Goal: Information Seeking & Learning: Compare options

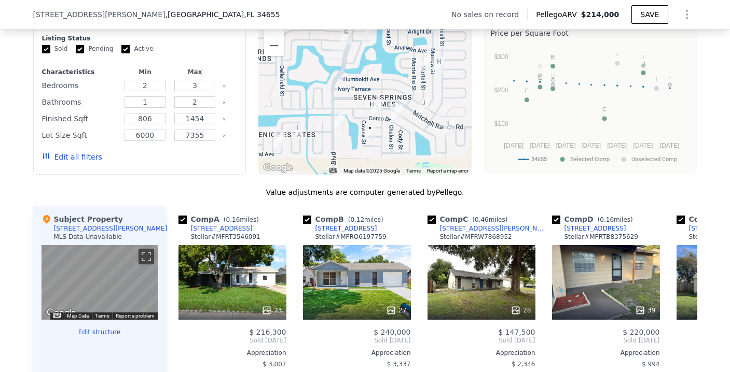
scroll to position [843, 0]
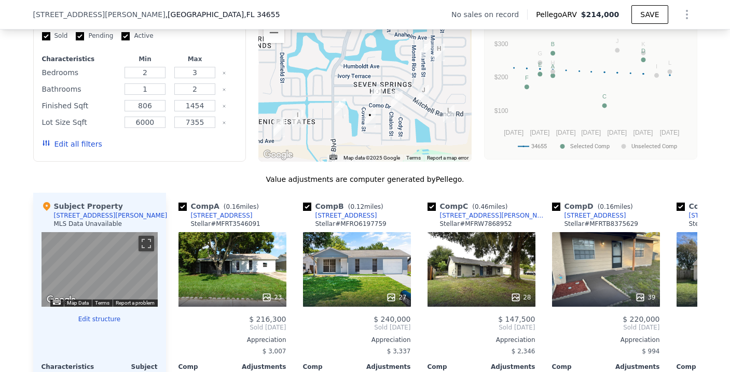
click at [70, 148] on button "Edit all filters" at bounding box center [72, 144] width 60 height 10
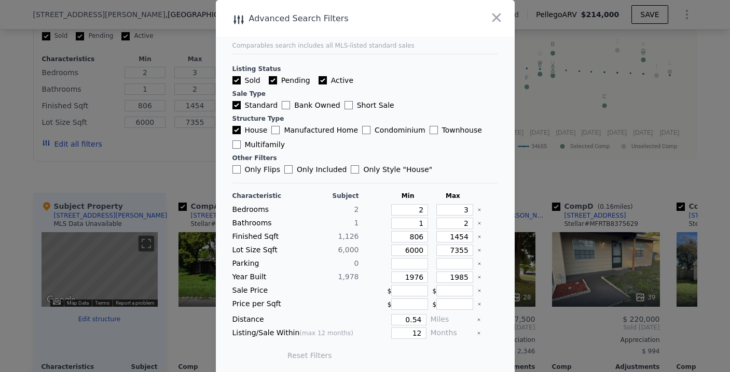
scroll to position [4, 0]
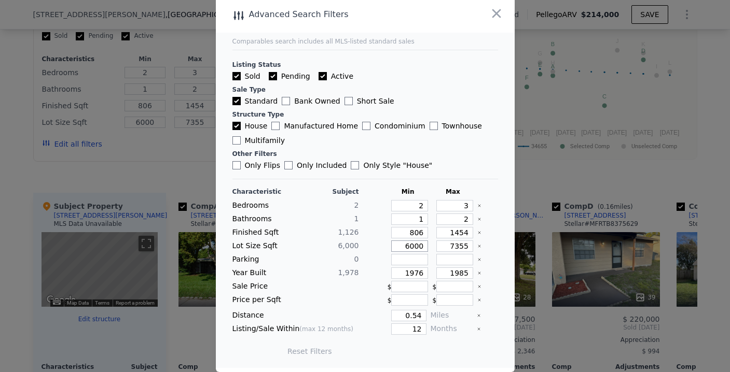
click at [411, 246] on input "6000" at bounding box center [409, 246] width 37 height 11
type input "35"
type input "3"
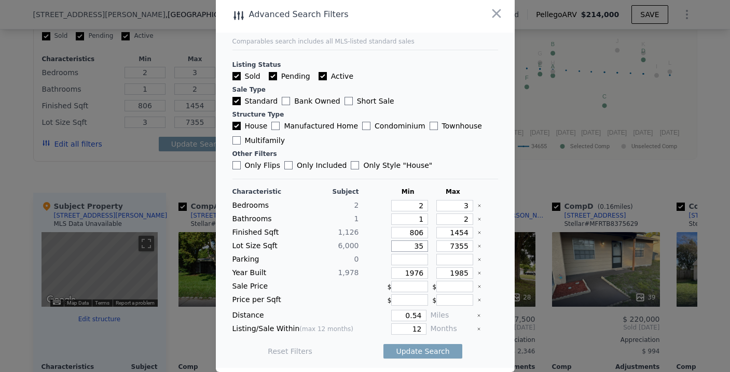
type input "350"
type input "35"
type input "3500"
type input "350"
type input "3500"
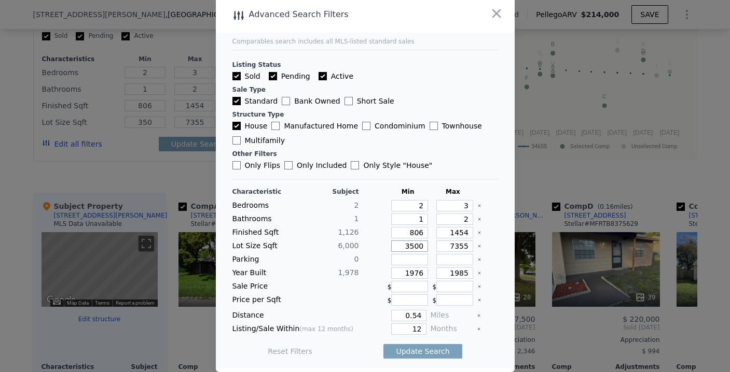
type input "3500"
click at [444, 249] on input "7355" at bounding box center [454, 246] width 37 height 11
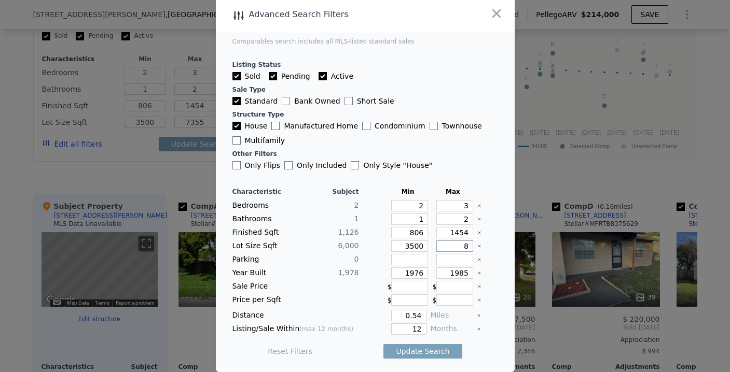
type input "85"
type input "8"
type input "850"
type input "85"
type input "8500"
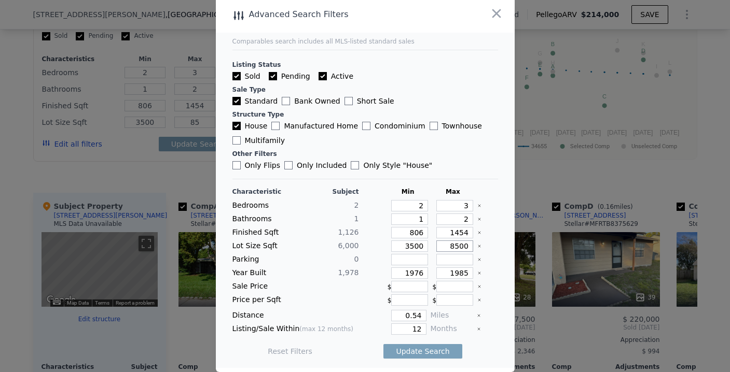
type input "850"
type input "8500"
click at [360, 267] on div "Characteristic Subject Min Max Bedrooms 2 2 3 Bathrooms 1 1 2 Finished Sqft 1,1…" at bounding box center [364, 277] width 265 height 178
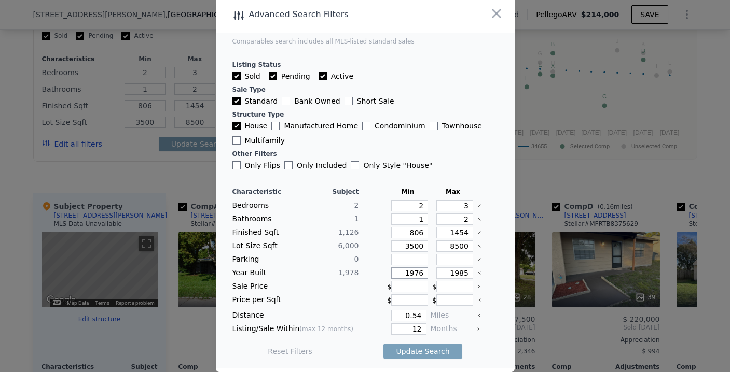
click at [408, 275] on input "1976" at bounding box center [409, 273] width 37 height 11
type input "1965"
click at [438, 274] on input "1985" at bounding box center [454, 273] width 37 height 11
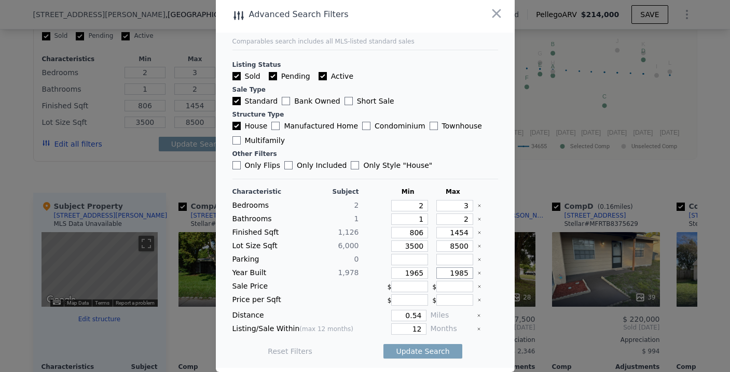
click at [438, 274] on input "1985" at bounding box center [454, 273] width 37 height 11
type input "1990"
click at [329, 305] on div at bounding box center [328, 300] width 61 height 11
click at [409, 331] on input "12" at bounding box center [408, 329] width 35 height 11
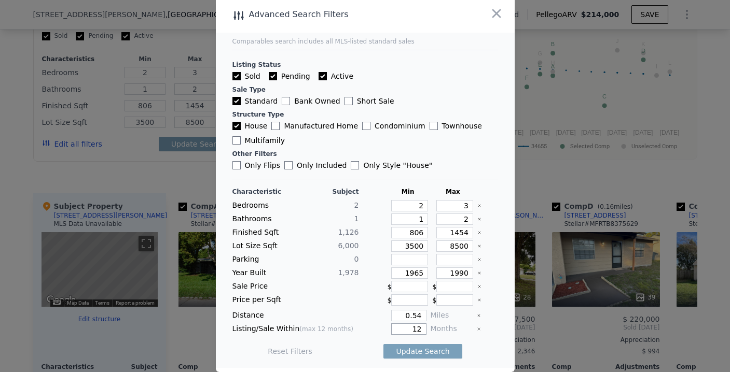
click at [409, 331] on input "12" at bounding box center [408, 329] width 35 height 11
type input "6"
click at [458, 330] on div "Months" at bounding box center [451, 329] width 42 height 11
click at [444, 347] on button "Update Search" at bounding box center [422, 351] width 78 height 15
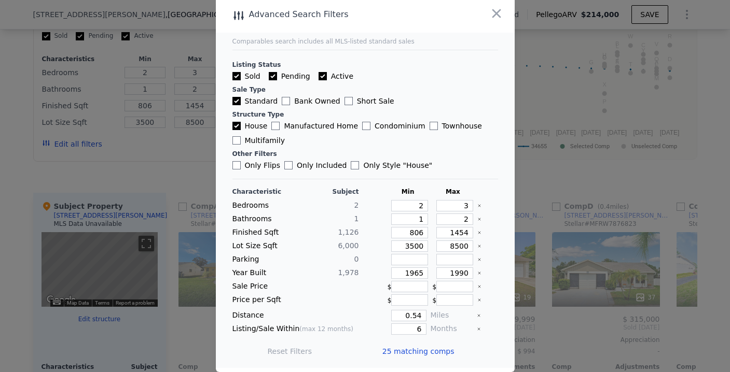
click at [423, 351] on span "25 matching comps" at bounding box center [418, 351] width 72 height 10
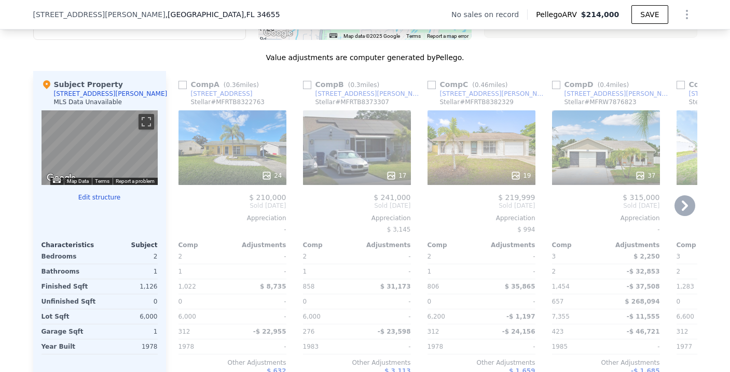
scroll to position [1013, 0]
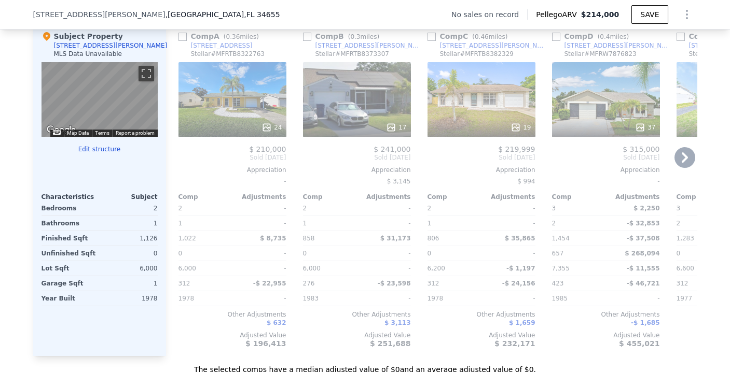
click at [237, 120] on div "24" at bounding box center [232, 99] width 108 height 75
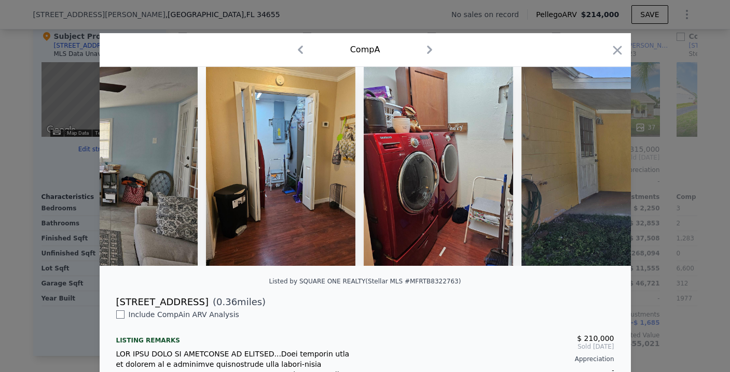
scroll to position [0, 4826]
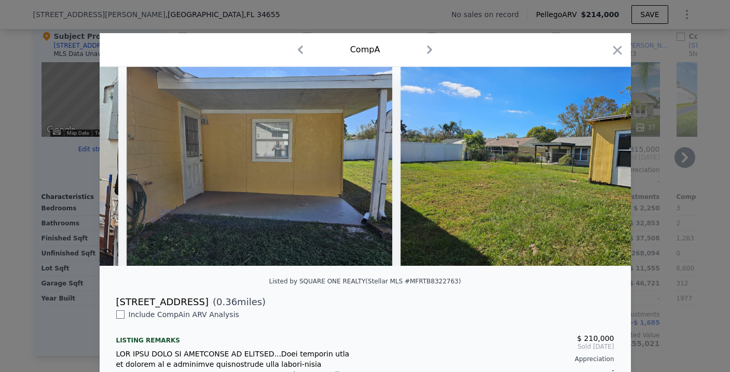
click at [613, 51] on icon "button" at bounding box center [616, 50] width 9 height 9
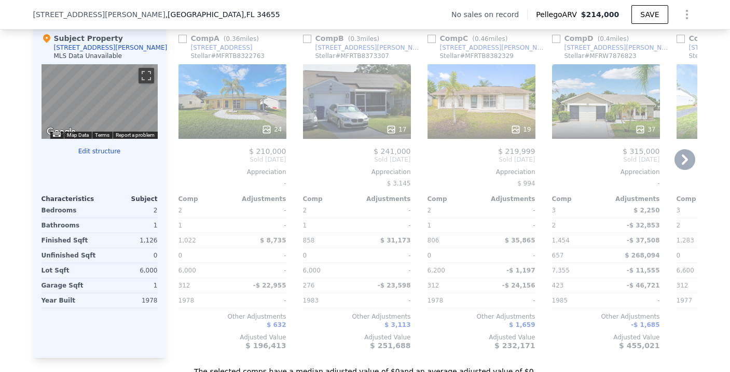
scroll to position [965, 0]
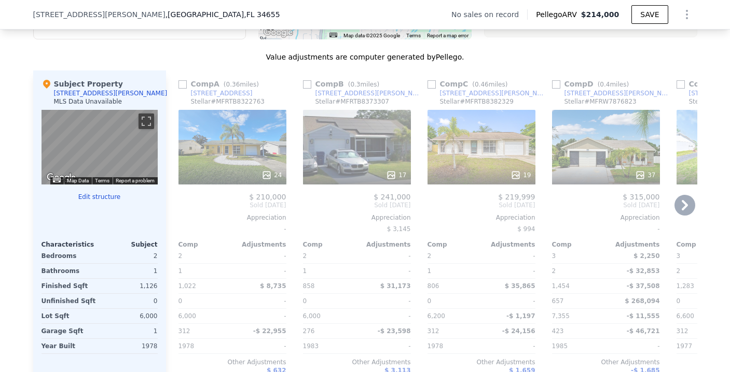
click at [355, 143] on div "17" at bounding box center [357, 147] width 108 height 75
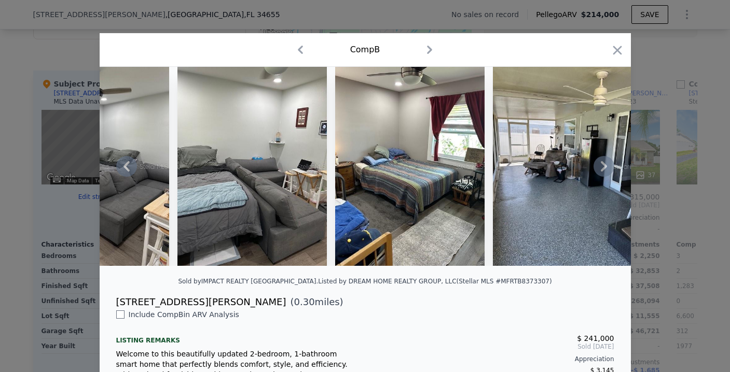
scroll to position [0, 2598]
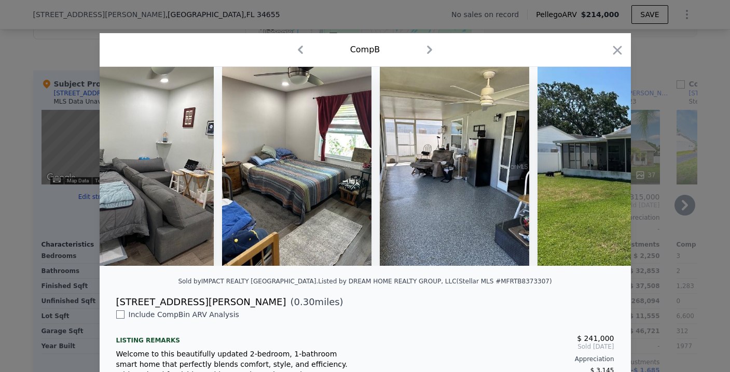
click at [612, 45] on icon "button" at bounding box center [617, 50] width 15 height 15
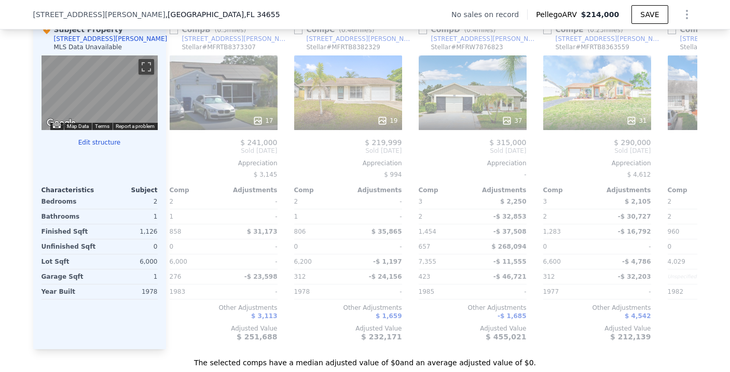
scroll to position [0, 136]
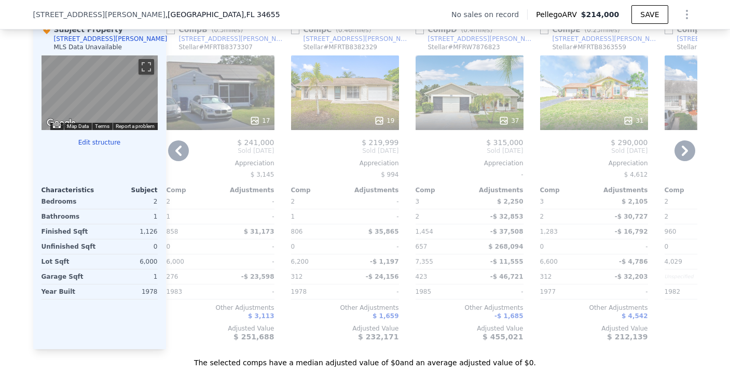
click at [347, 124] on div "19" at bounding box center [345, 121] width 99 height 10
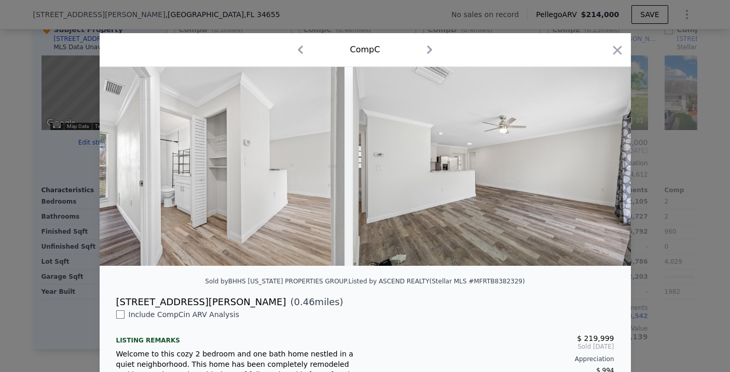
scroll to position [0, 2619]
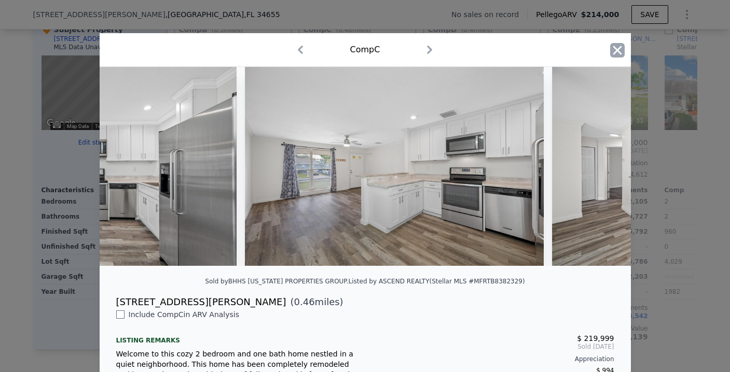
click at [610, 49] on icon "button" at bounding box center [617, 50] width 15 height 15
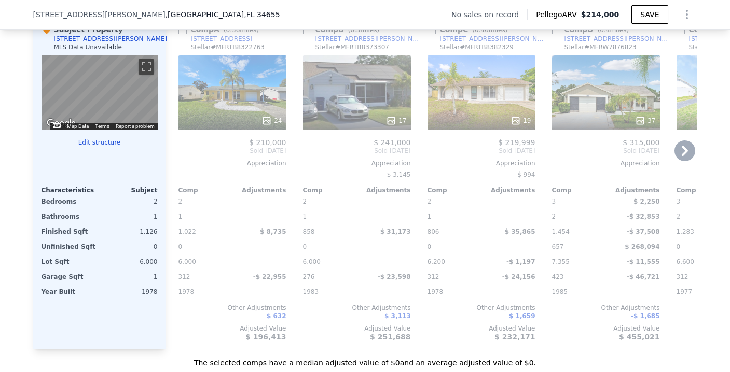
click at [303, 34] on input "checkbox" at bounding box center [307, 30] width 8 height 8
checkbox input "true"
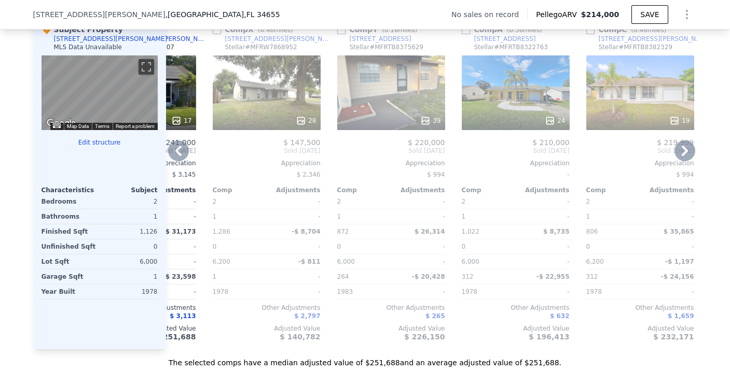
scroll to position [0, 115]
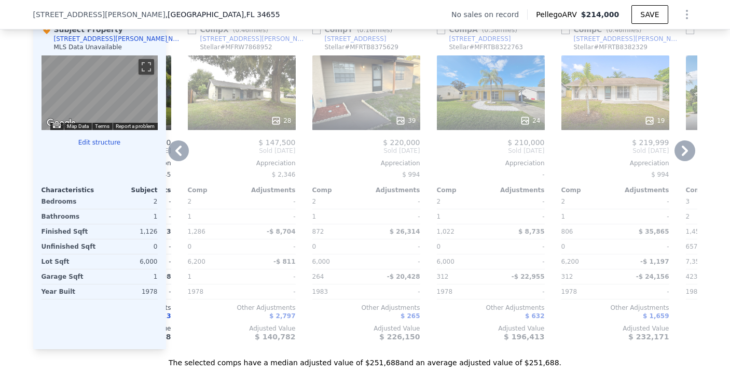
click at [264, 100] on div "28" at bounding box center [242, 92] width 108 height 75
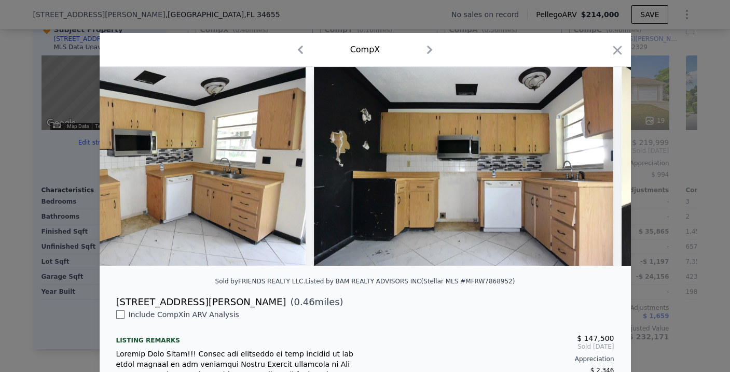
scroll to position [0, 1795]
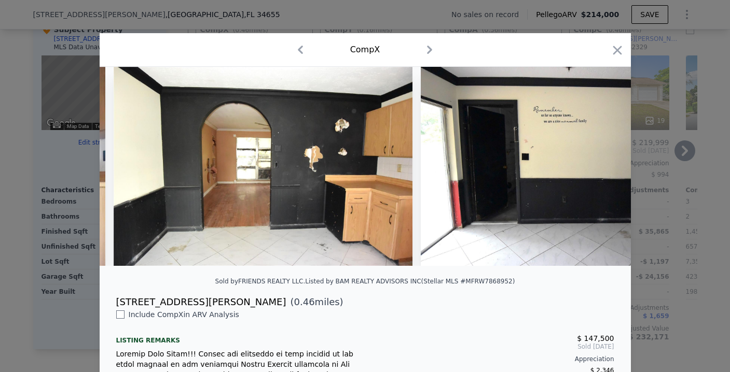
click at [615, 47] on icon "button" at bounding box center [616, 50] width 9 height 9
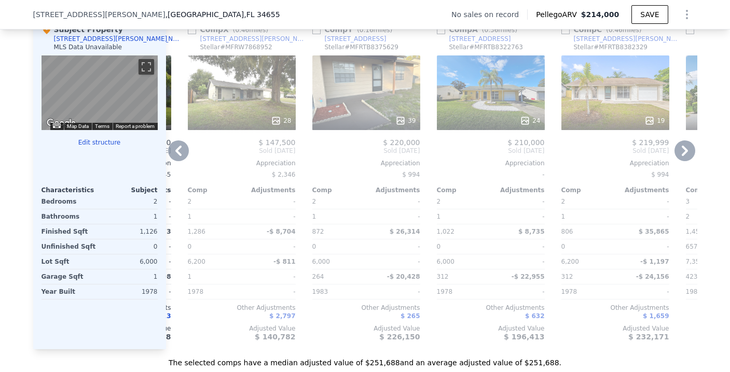
click at [336, 117] on div "39" at bounding box center [366, 92] width 108 height 75
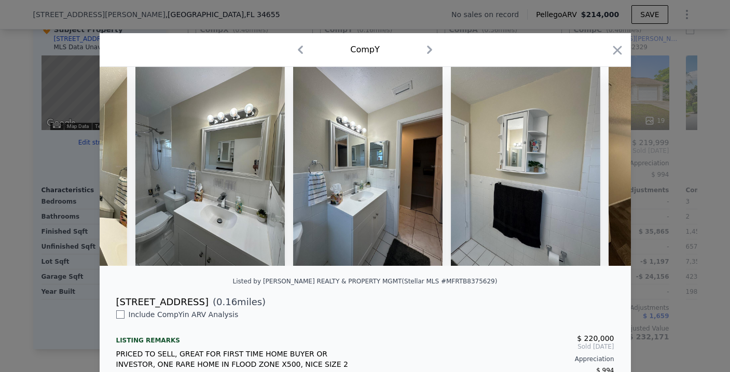
scroll to position [0, 4499]
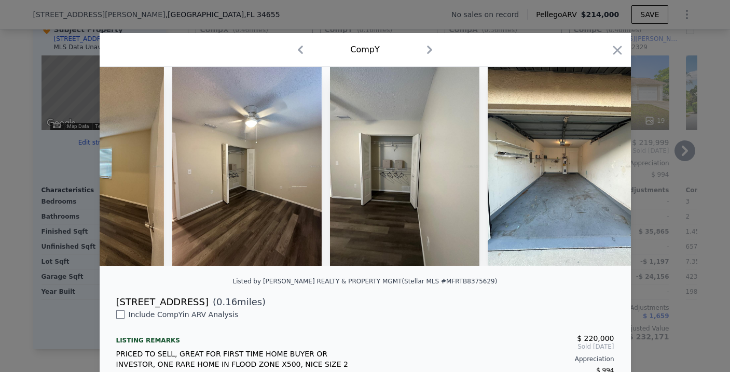
click at [611, 53] on icon "button" at bounding box center [617, 50] width 15 height 15
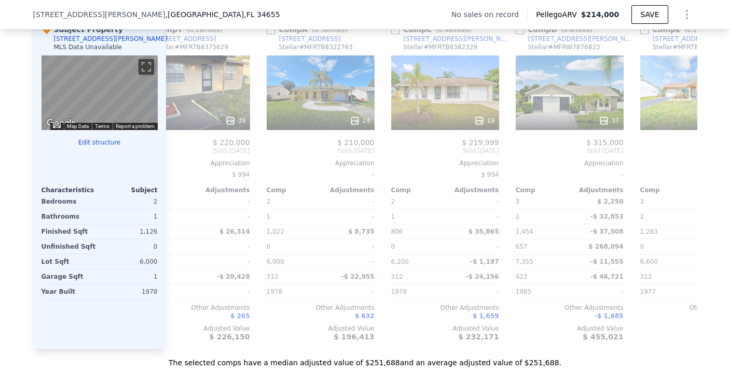
scroll to position [0, 291]
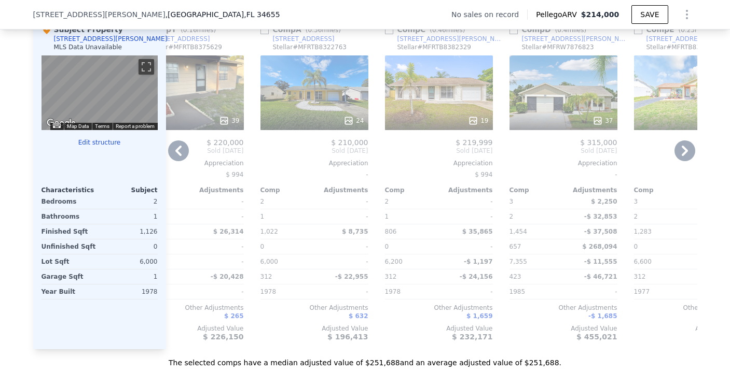
click at [317, 111] on div "24" at bounding box center [314, 92] width 108 height 75
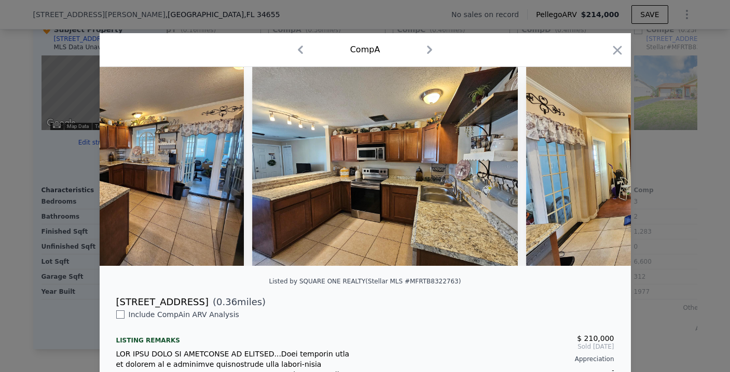
scroll to position [0, 2451]
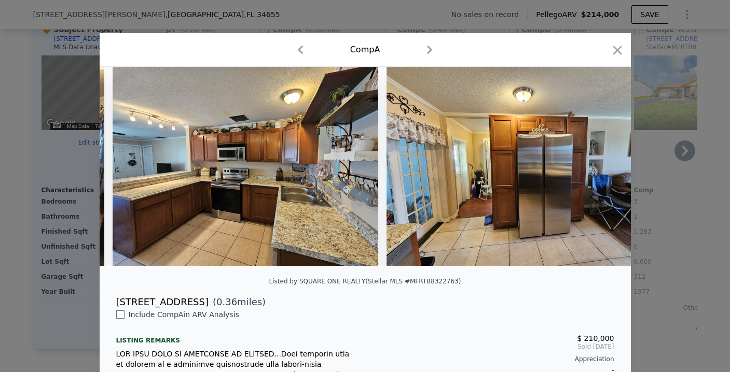
drag, startPoint x: 608, startPoint y: 53, endPoint x: 240, endPoint y: 360, distance: 479.7
click at [610, 53] on icon "button" at bounding box center [617, 50] width 15 height 15
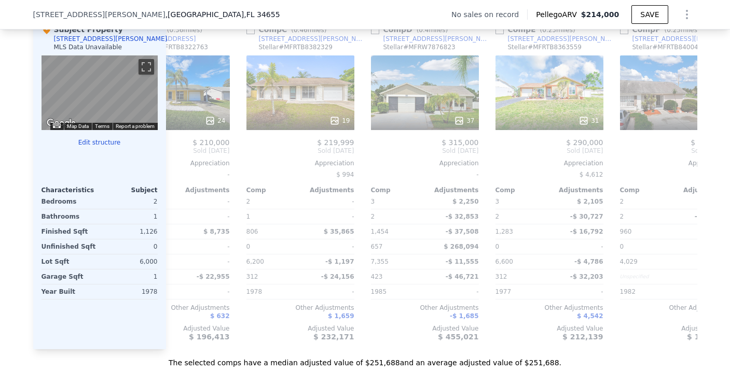
scroll to position [0, 432]
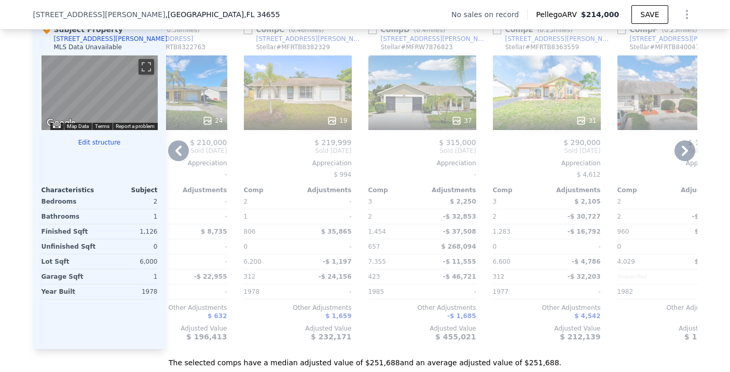
click at [295, 97] on div "19" at bounding box center [298, 92] width 108 height 75
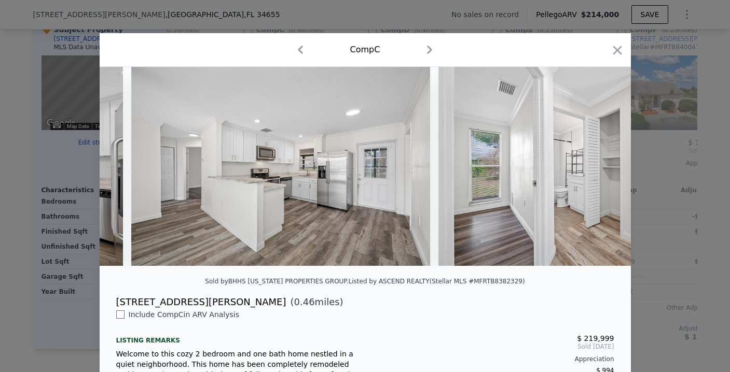
scroll to position [0, 3057]
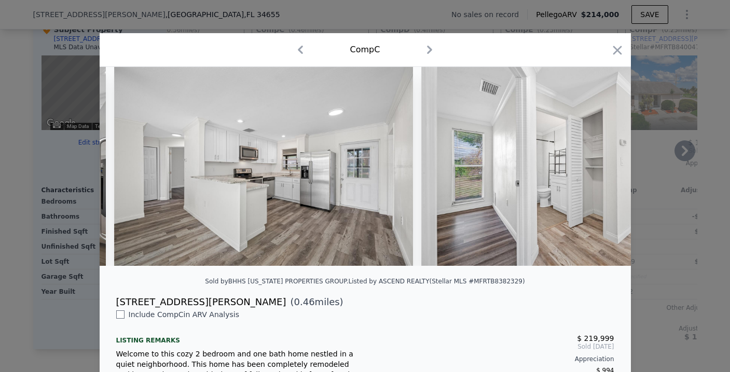
click at [611, 53] on icon "button" at bounding box center [617, 50] width 15 height 15
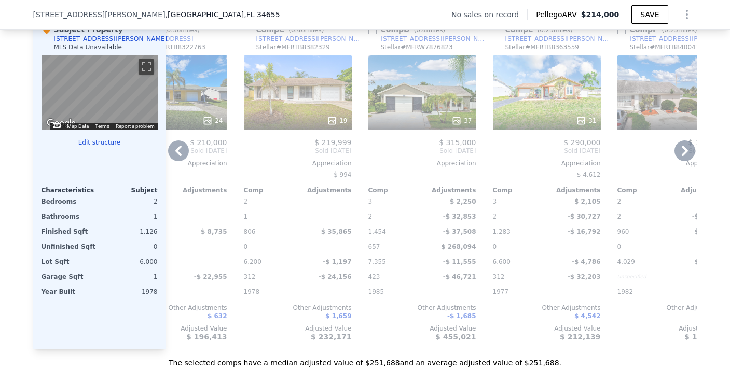
click at [245, 34] on input "checkbox" at bounding box center [248, 30] width 8 height 8
checkbox input "true"
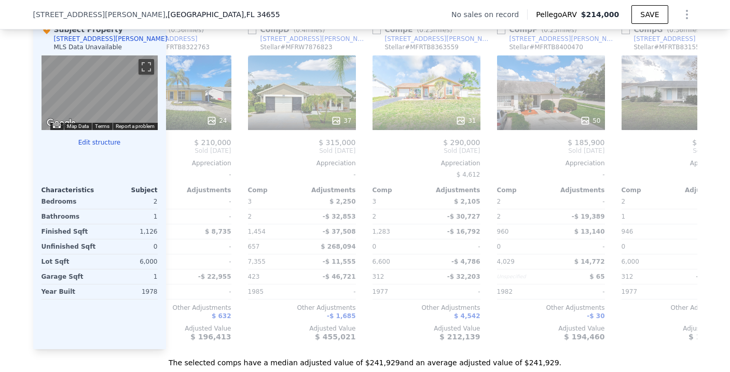
scroll to position [0, 301]
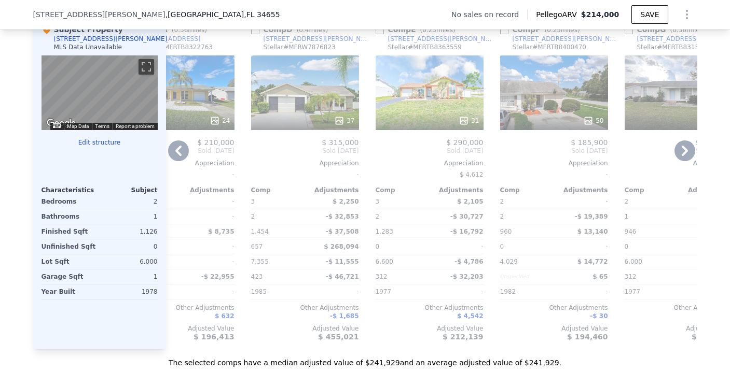
click at [278, 96] on div "37" at bounding box center [305, 92] width 108 height 75
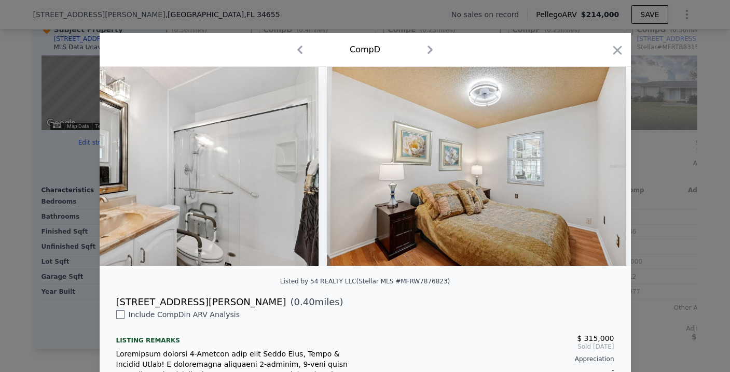
scroll to position [0, 5444]
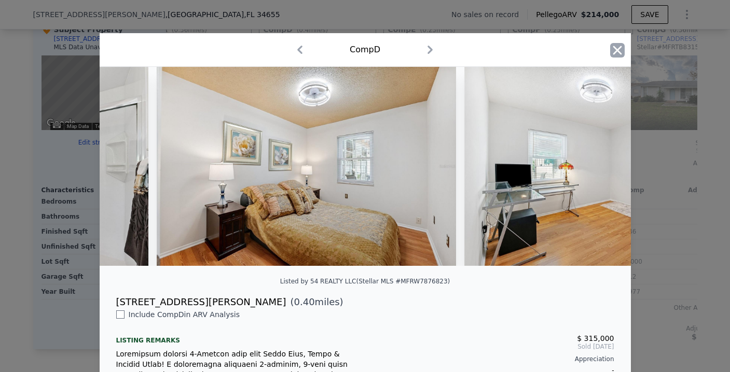
click at [615, 47] on icon "button" at bounding box center [616, 50] width 9 height 9
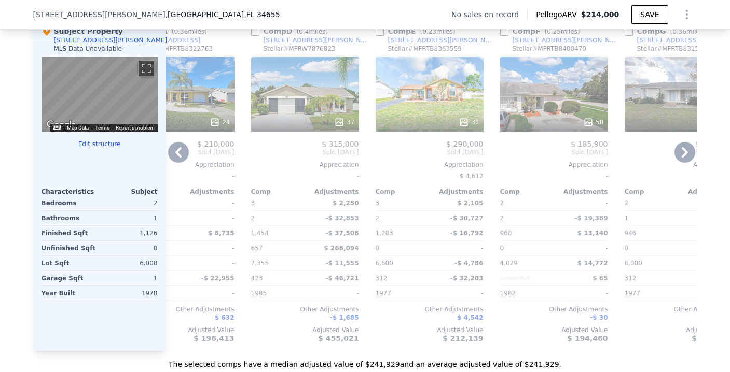
scroll to position [1018, 0]
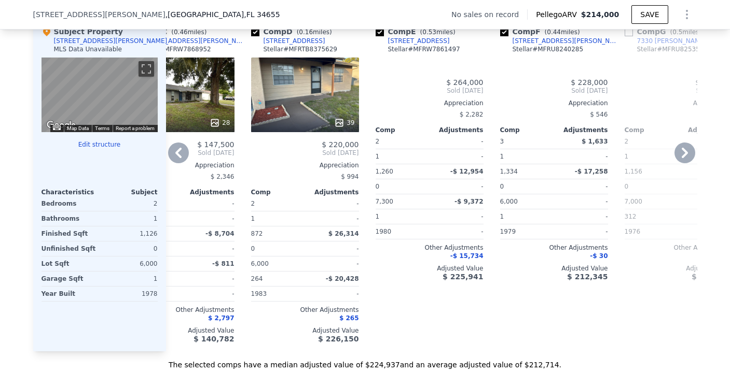
type input "6000"
type input "7355"
checkbox input "true"
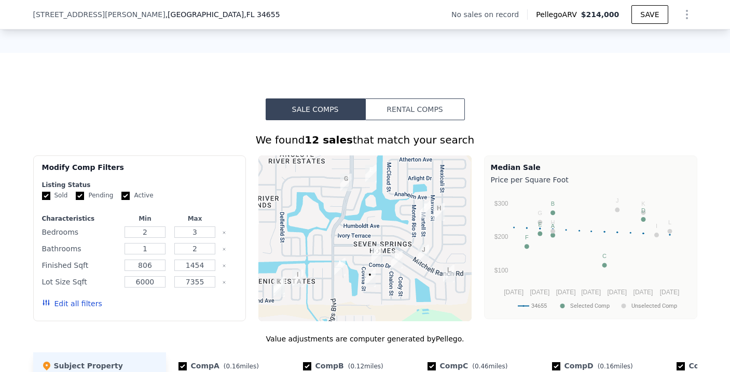
scroll to position [683, 0]
click at [121, 201] on input "Active" at bounding box center [125, 196] width 8 height 8
checkbox input "false"
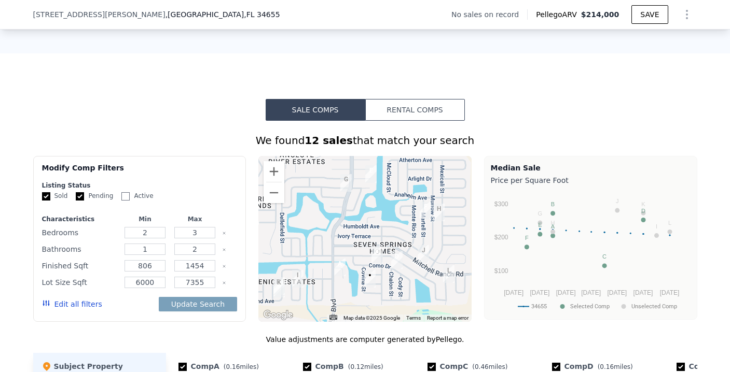
click at [77, 310] on button "Edit all filters" at bounding box center [72, 304] width 60 height 10
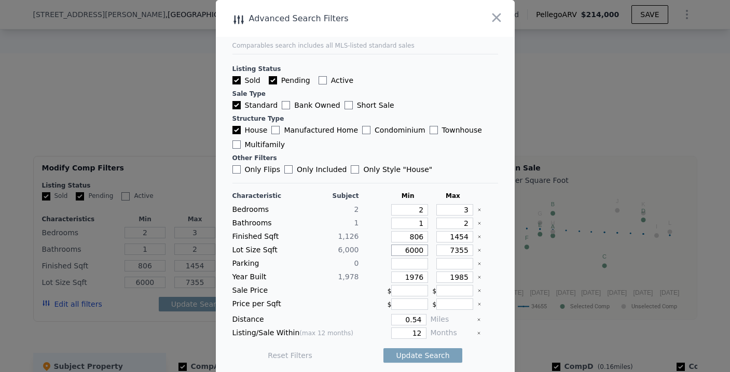
click at [402, 252] on input "6000" at bounding box center [409, 250] width 37 height 11
type input "35"
type input "3"
type input "350"
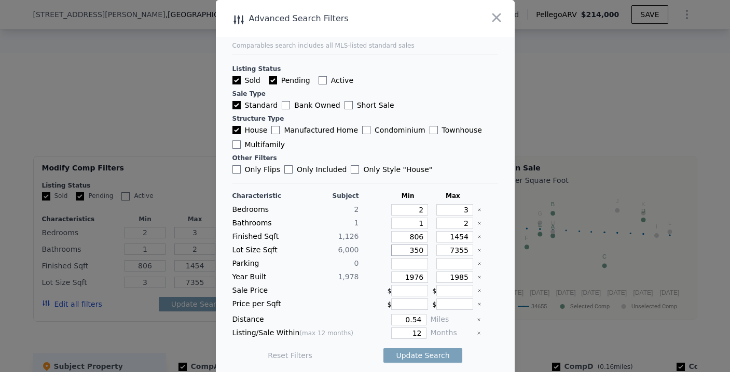
type input "35"
type input "350"
type input "3500"
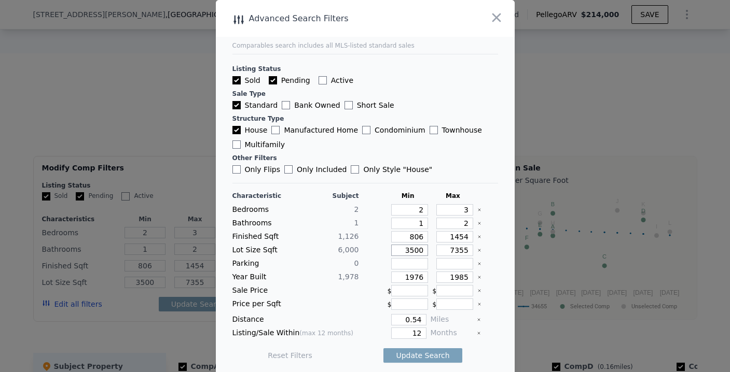
type input "3500"
click at [443, 251] on input "7355" at bounding box center [454, 250] width 37 height 11
type input "85"
type input "8"
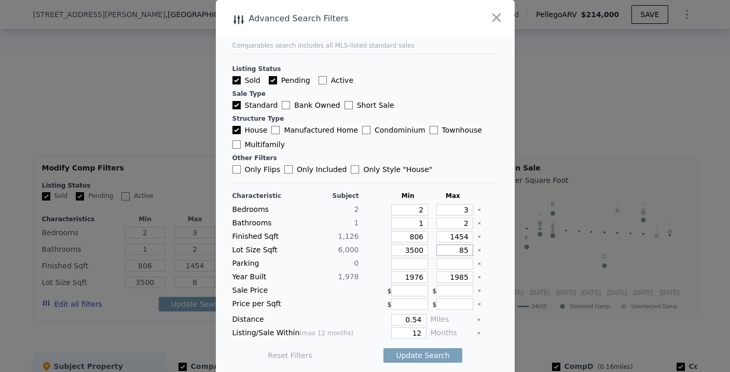
type input "850"
type input "85"
type input "8500"
type input "850"
type input "8500"
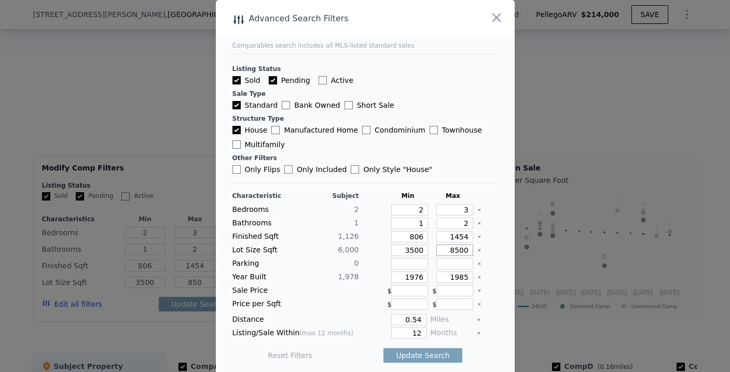
type input "8500"
click at [484, 239] on div at bounding box center [487, 236] width 20 height 11
click at [412, 275] on input "1976" at bounding box center [409, 277] width 37 height 11
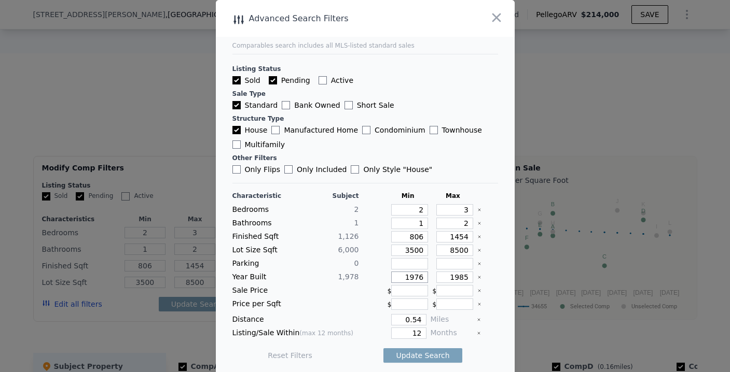
click at [412, 275] on input "1976" at bounding box center [409, 277] width 37 height 11
type input "1965"
type input "1990"
click at [405, 334] on input "12" at bounding box center [408, 333] width 35 height 11
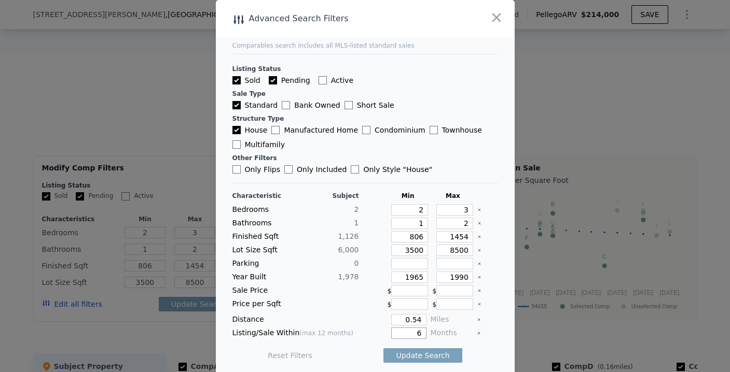
type input "6"
click at [481, 336] on div at bounding box center [487, 333] width 21 height 11
click at [439, 356] on button "Update Search" at bounding box center [422, 355] width 78 height 15
click at [427, 354] on span "17 matching comps" at bounding box center [418, 356] width 72 height 10
checkbox input "true"
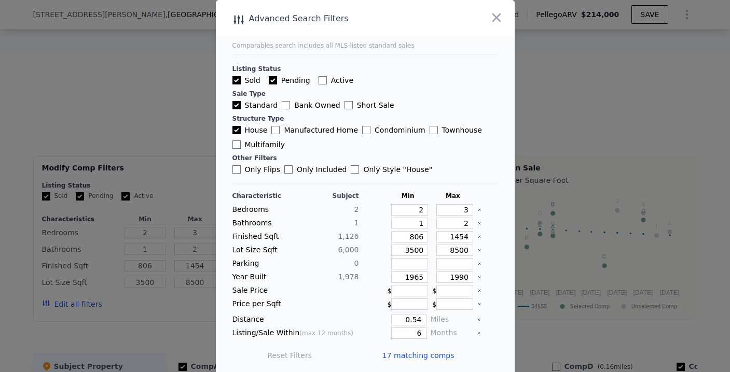
type input "6000"
type input "7355"
checkbox input "true"
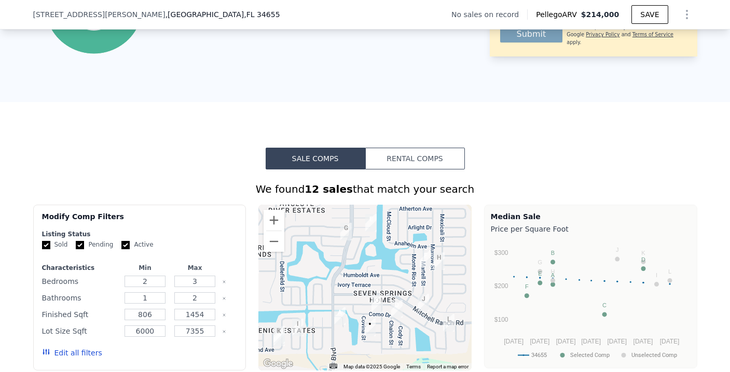
scroll to position [740, 0]
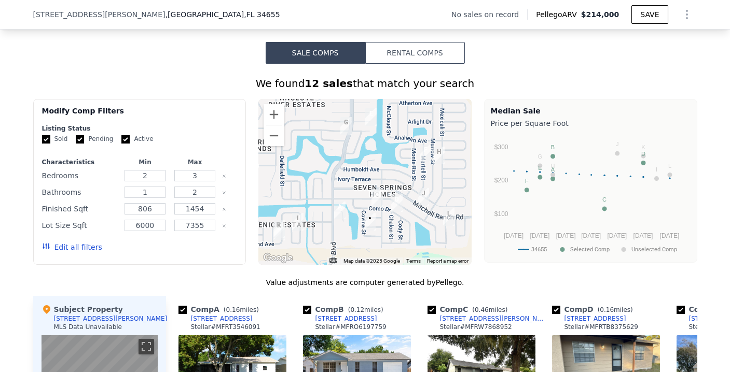
click at [81, 253] on button "Edit all filters" at bounding box center [72, 247] width 60 height 10
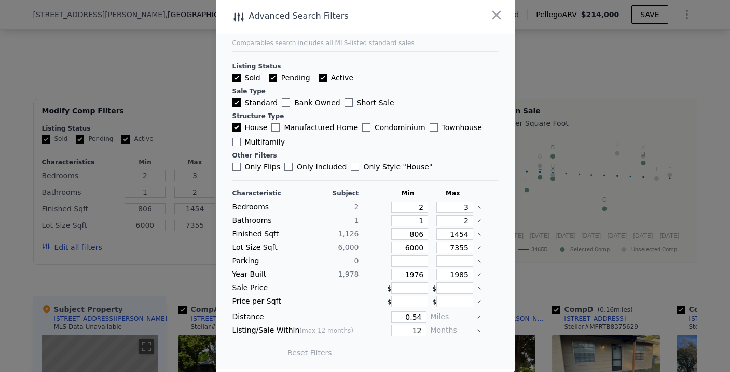
scroll to position [4, 0]
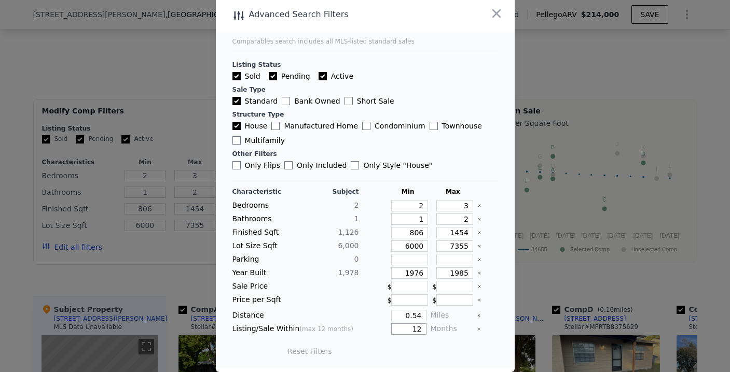
click at [410, 329] on input "12" at bounding box center [408, 329] width 35 height 11
type input "6"
click at [407, 272] on input "1976" at bounding box center [409, 273] width 37 height 11
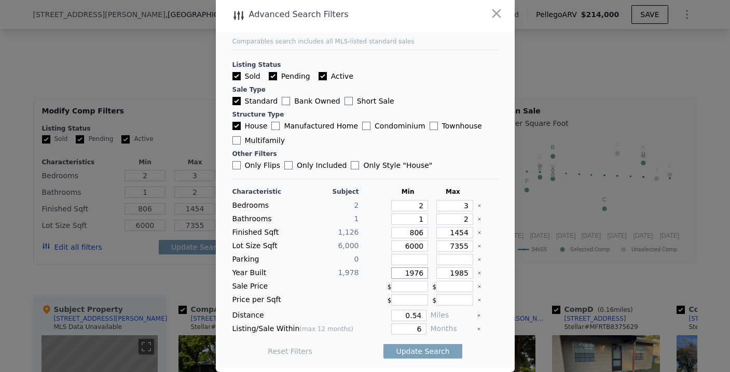
click at [407, 272] on input "1976" at bounding box center [409, 273] width 37 height 11
type input "16"
click at [319, 74] on input "Active" at bounding box center [322, 76] width 8 height 8
checkbox input "false"
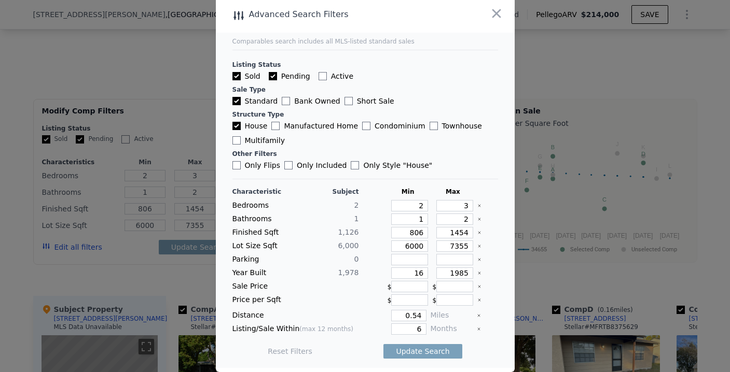
checkbox input "false"
click at [413, 275] on input "16" at bounding box center [409, 273] width 37 height 11
type input "1968"
click at [451, 277] on input "1985" at bounding box center [454, 273] width 37 height 11
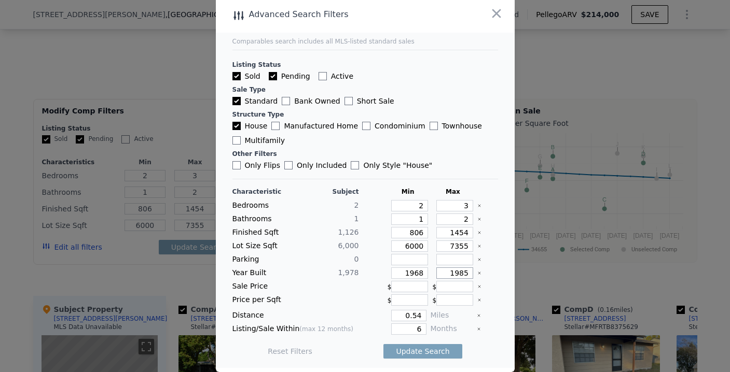
click at [451, 277] on input "1985" at bounding box center [454, 273] width 37 height 11
type input "1988"
click at [413, 313] on input "0.54" at bounding box center [408, 315] width 35 height 11
click at [408, 248] on input "6000" at bounding box center [409, 246] width 37 height 11
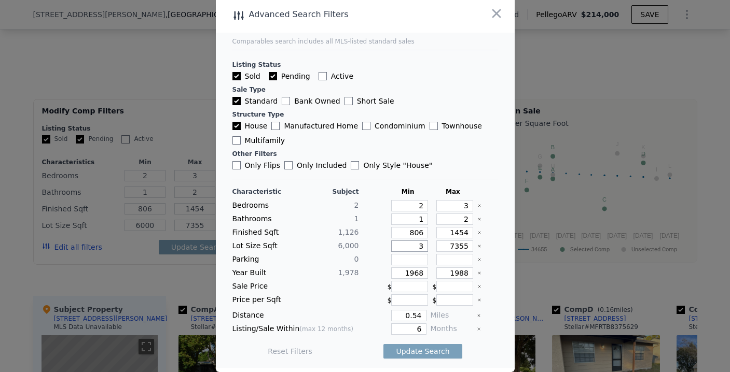
type input "35"
type input "3"
type input "350"
type input "35"
type input "3500"
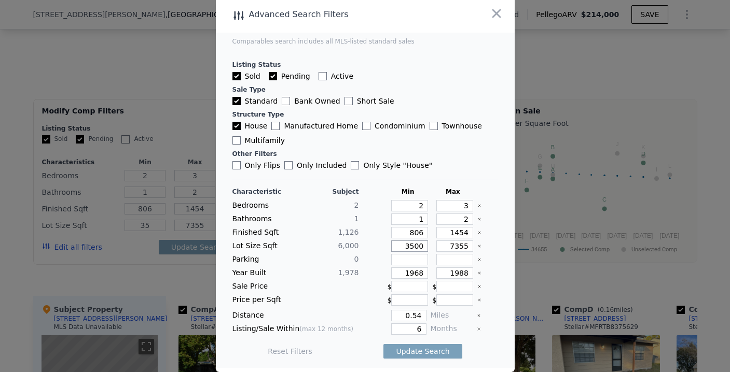
type input "350"
type input "3500"
click at [447, 246] on input "7355" at bounding box center [454, 246] width 37 height 11
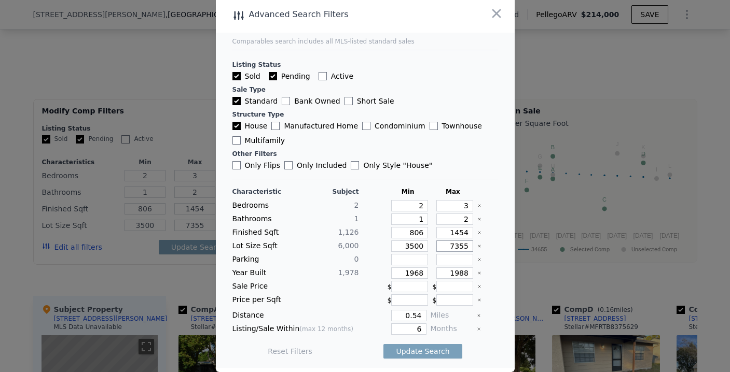
click at [447, 246] on input "7355" at bounding box center [454, 246] width 37 height 11
type input "8"
type input "850"
type input "85"
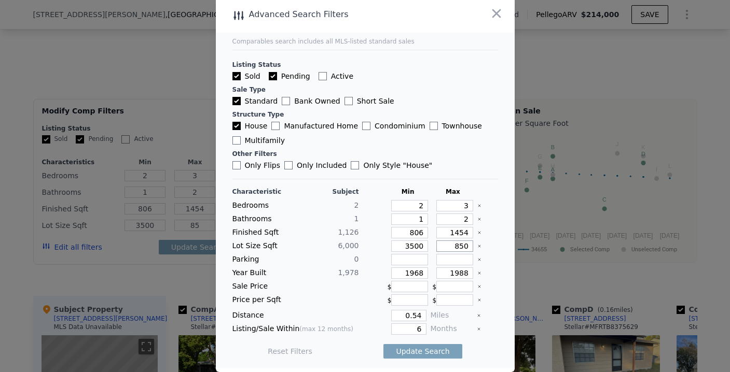
type input "8500"
type input "850"
type input "8500"
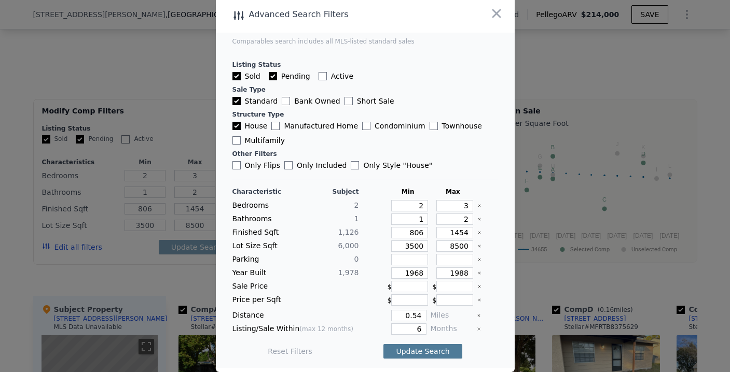
click at [418, 349] on button "Update Search" at bounding box center [422, 351] width 78 height 15
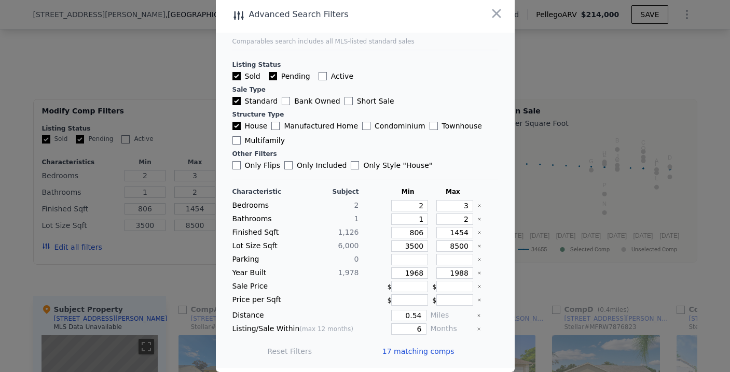
click at [404, 350] on span "17 matching comps" at bounding box center [418, 351] width 72 height 10
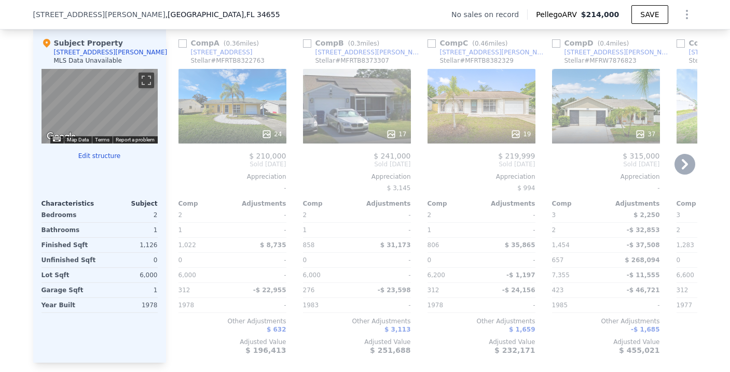
scroll to position [1011, 0]
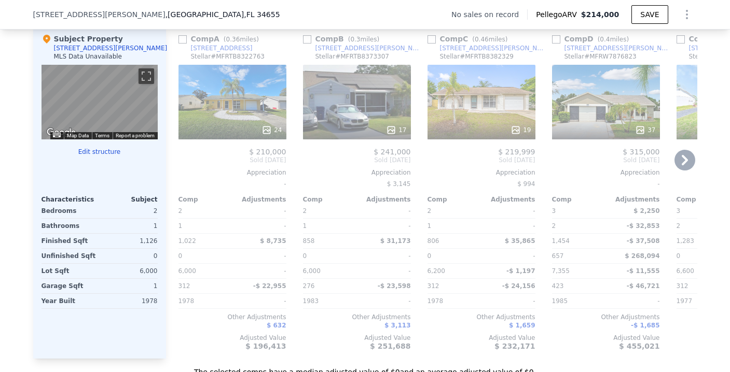
click at [222, 114] on div "24" at bounding box center [232, 102] width 108 height 75
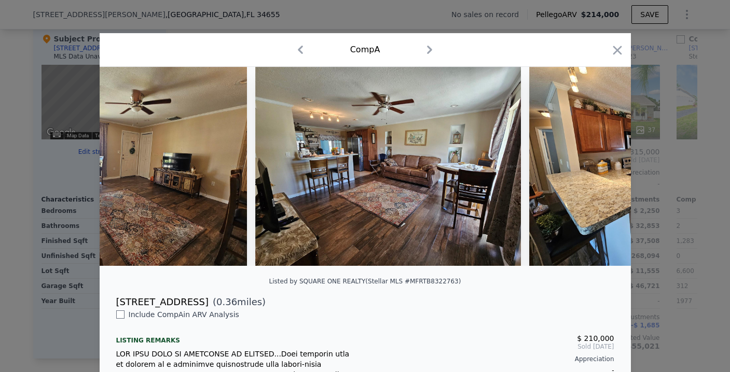
scroll to position [0, 1973]
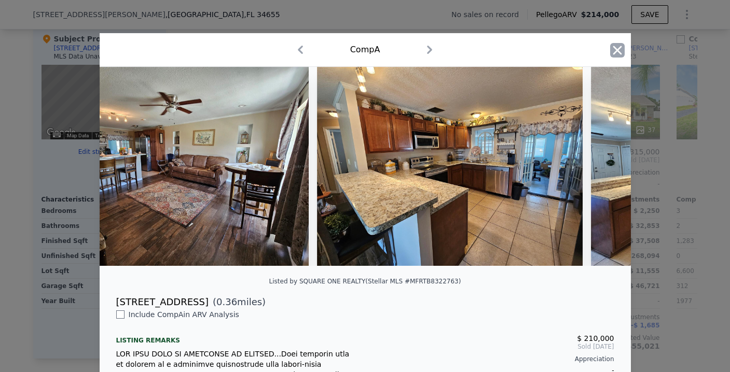
click at [612, 52] on icon "button" at bounding box center [616, 50] width 9 height 9
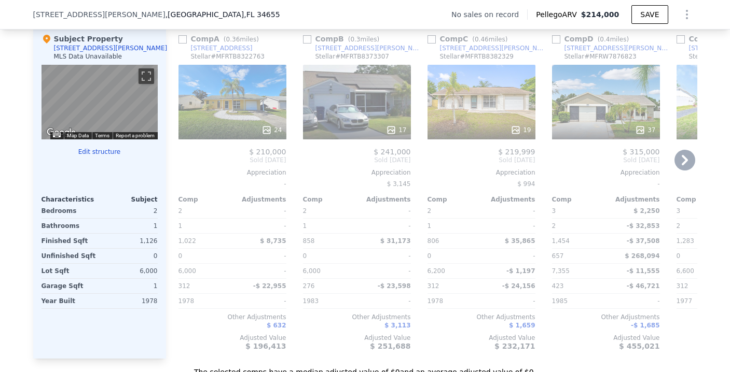
click at [342, 121] on div "17" at bounding box center [357, 102] width 108 height 75
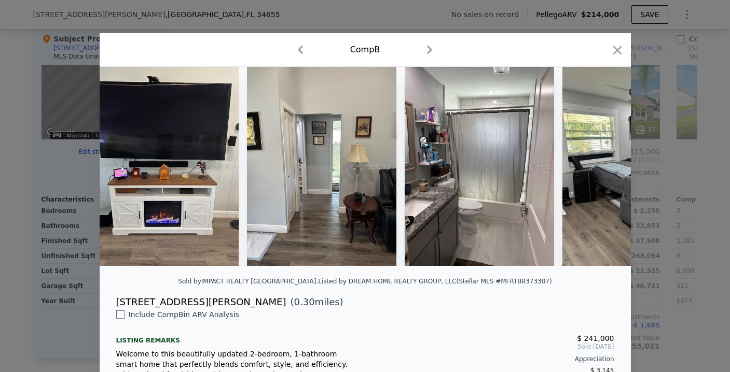
scroll to position [0, 2020]
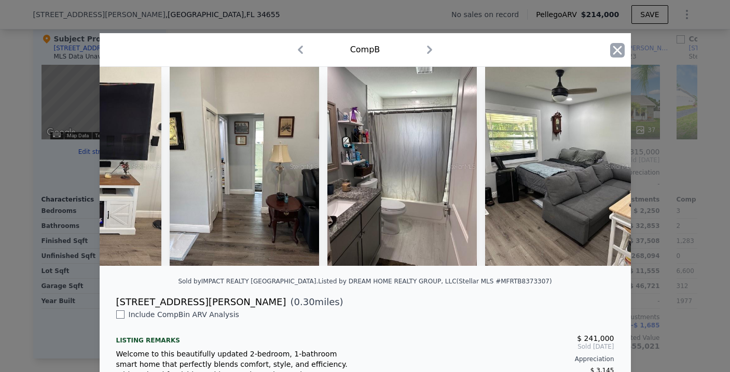
click at [610, 50] on icon "button" at bounding box center [617, 50] width 15 height 15
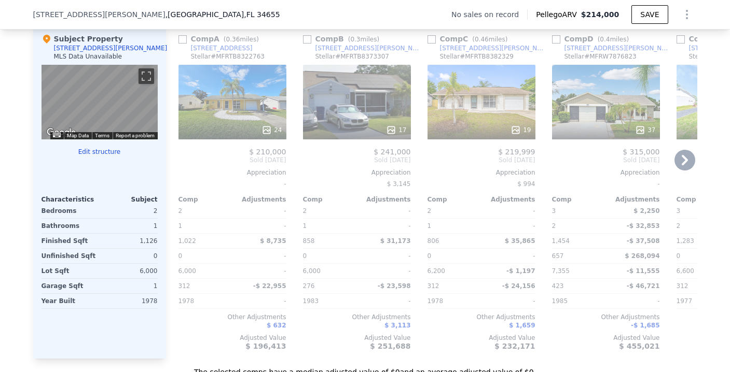
click at [303, 44] on input "checkbox" at bounding box center [307, 39] width 8 height 8
checkbox input "true"
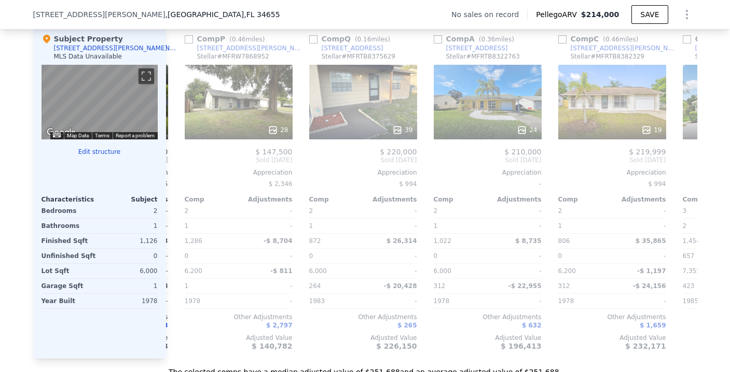
scroll to position [0, 120]
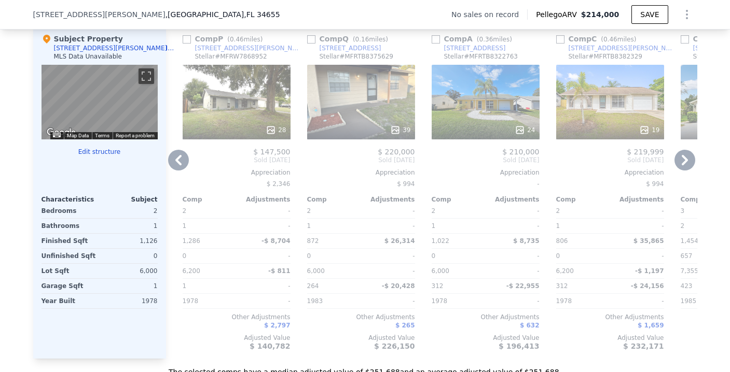
click at [348, 110] on div "39" at bounding box center [361, 102] width 108 height 75
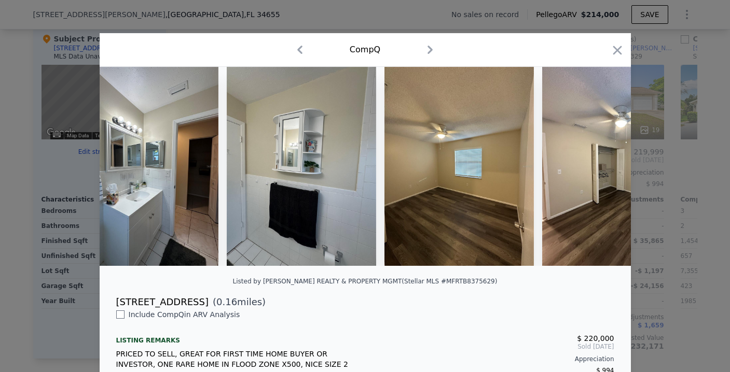
scroll to position [0, 4339]
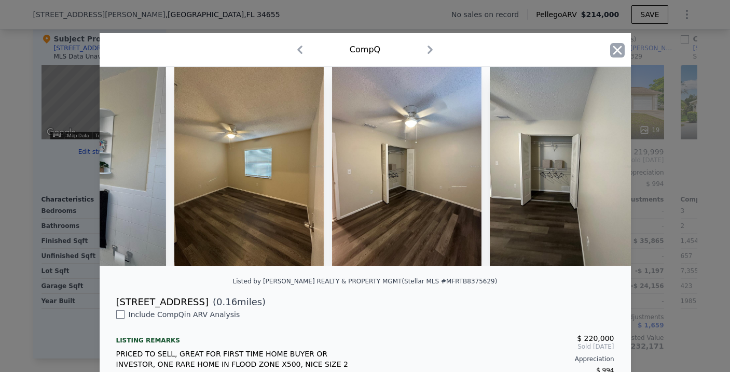
click at [612, 47] on icon "button" at bounding box center [617, 50] width 15 height 15
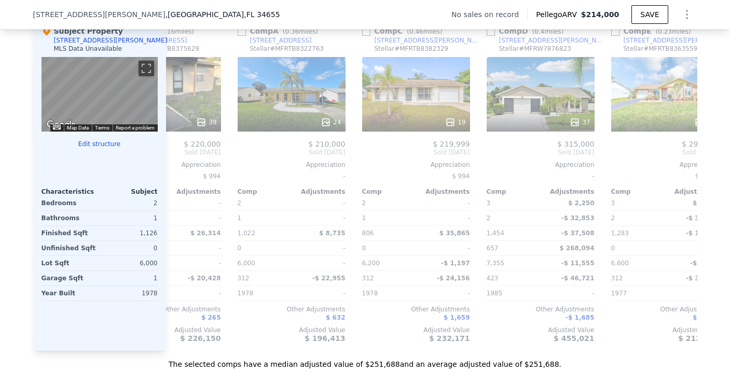
scroll to position [0, 316]
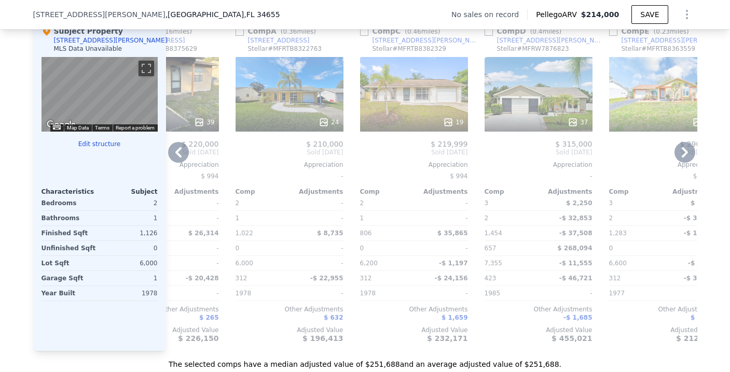
click at [398, 98] on div "19" at bounding box center [414, 94] width 108 height 75
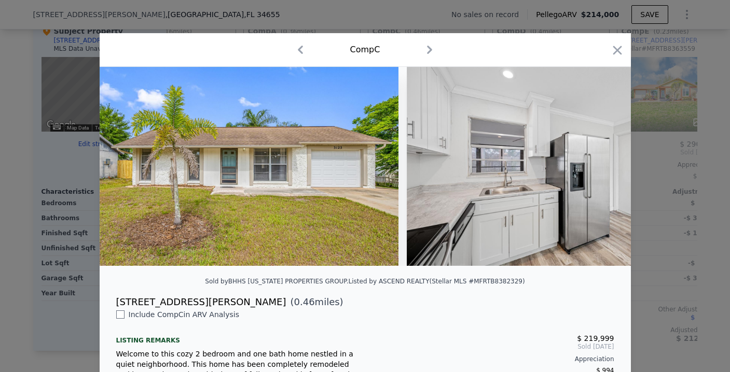
click at [173, 273] on div at bounding box center [365, 170] width 531 height 207
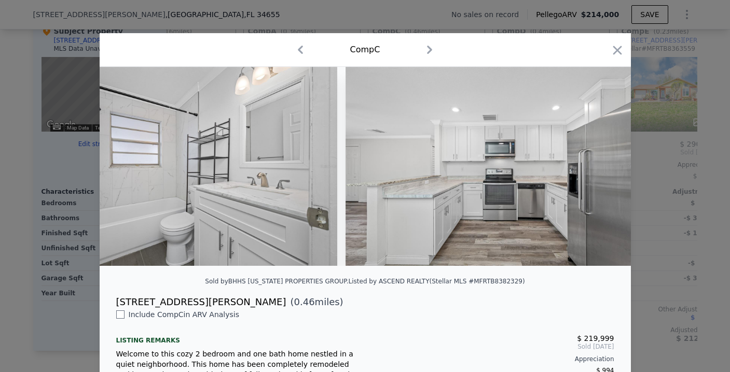
scroll to position [0, 2381]
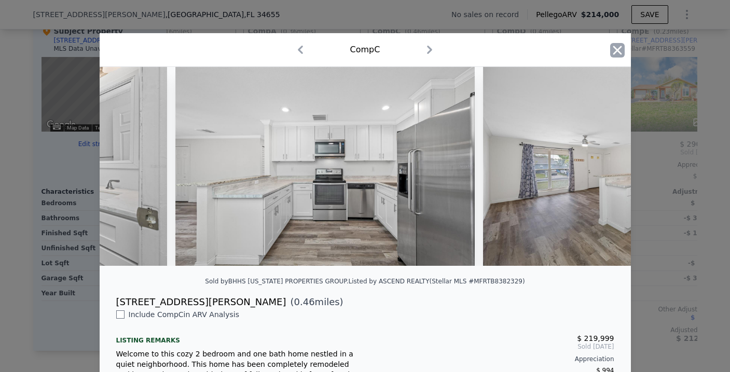
click at [610, 49] on icon "button" at bounding box center [617, 50] width 15 height 15
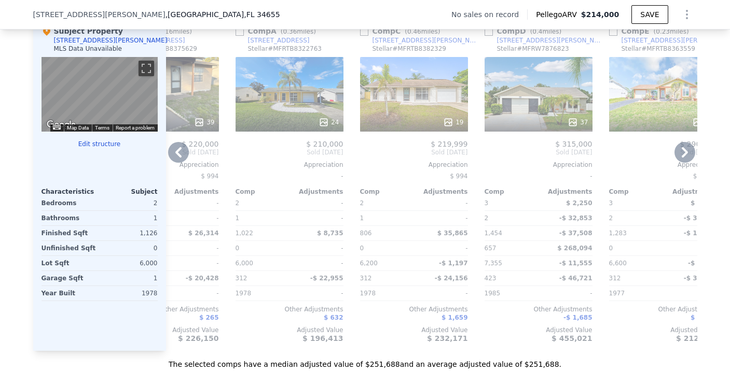
click at [361, 36] on input "checkbox" at bounding box center [364, 31] width 8 height 8
checkbox input "true"
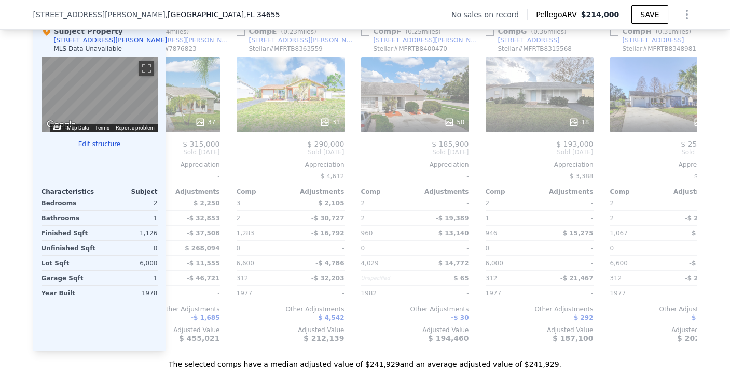
scroll to position [0, 456]
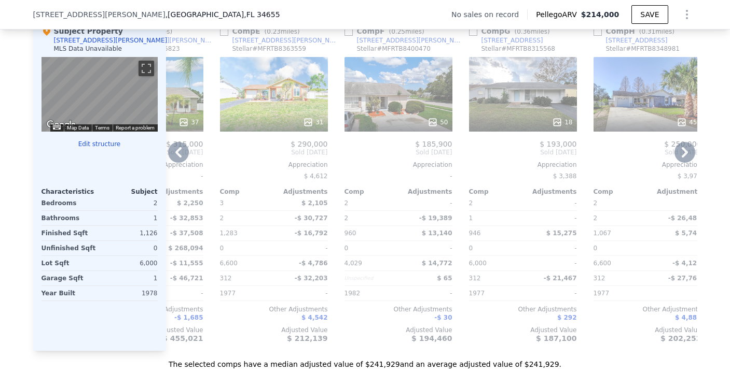
click at [271, 109] on div "31" at bounding box center [274, 94] width 108 height 75
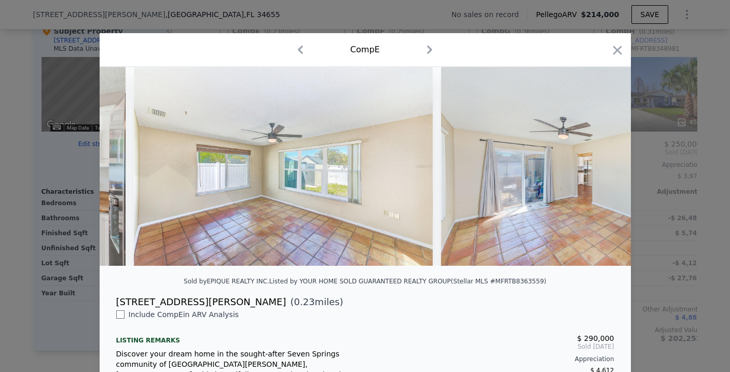
scroll to position [0, 2895]
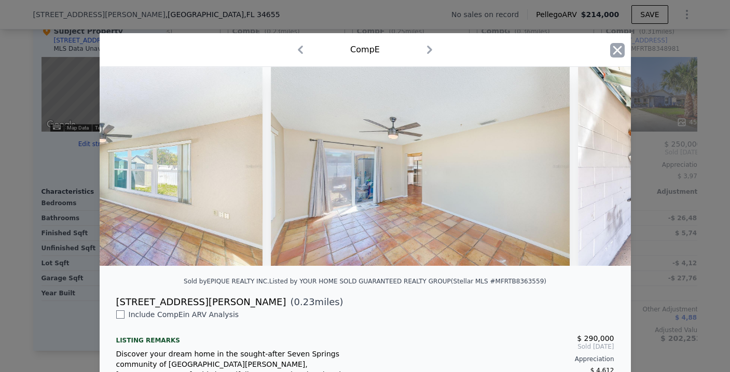
click at [612, 46] on icon "button" at bounding box center [617, 50] width 15 height 15
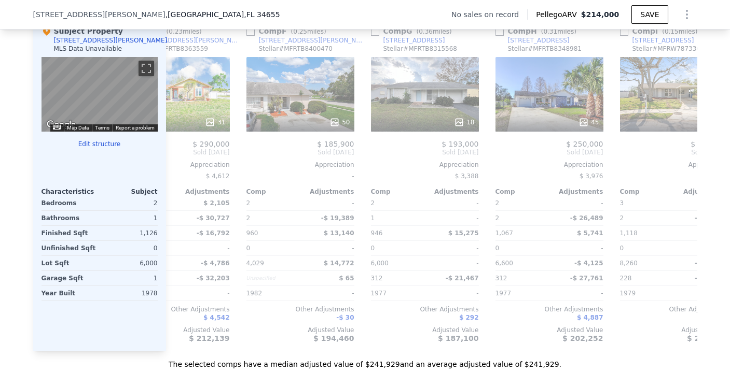
scroll to position [0, 556]
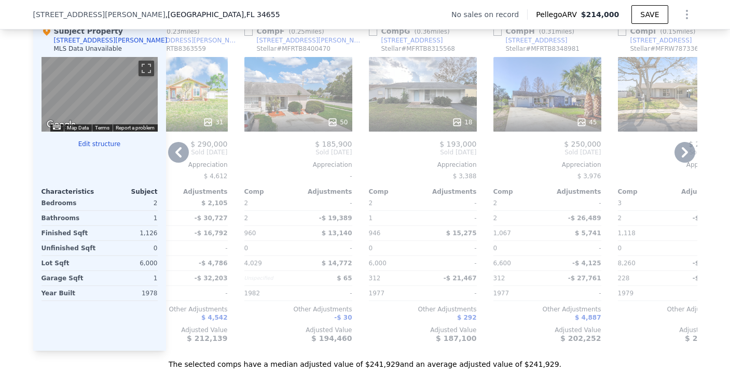
click at [313, 100] on div "50" at bounding box center [298, 94] width 108 height 75
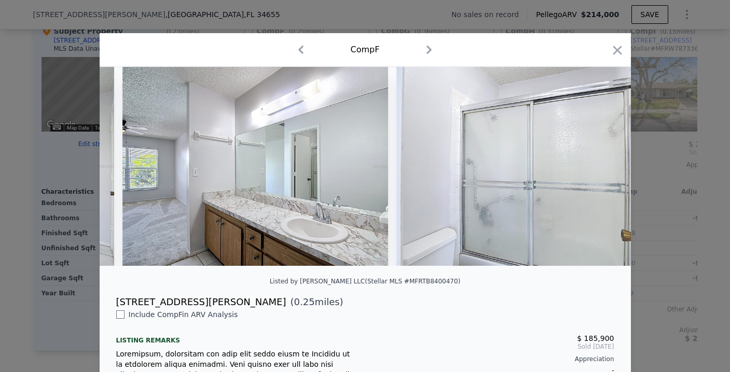
scroll to position [0, 8516]
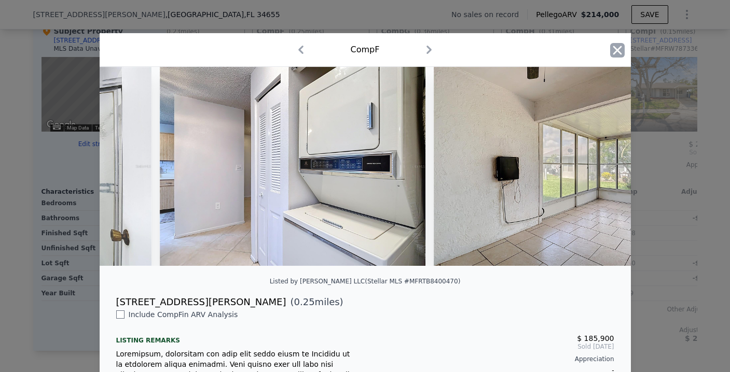
click at [610, 48] on icon "button" at bounding box center [617, 50] width 15 height 15
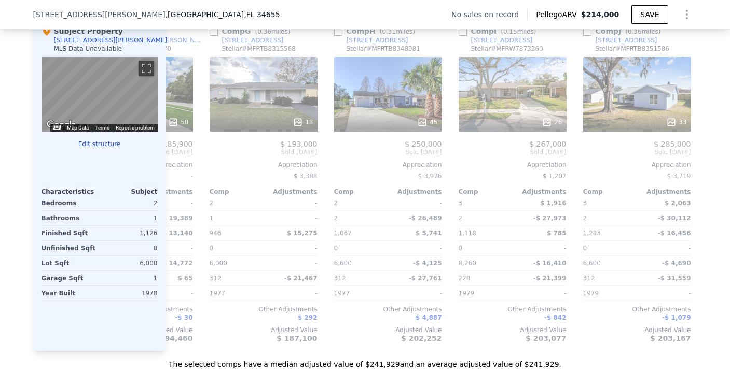
scroll to position [0, 718]
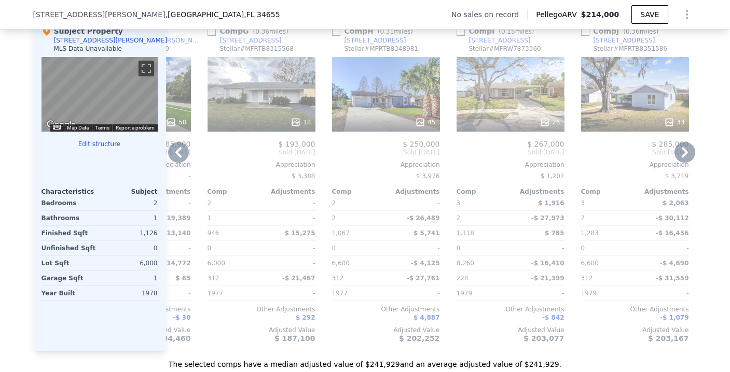
click at [256, 119] on div "18" at bounding box center [261, 94] width 108 height 75
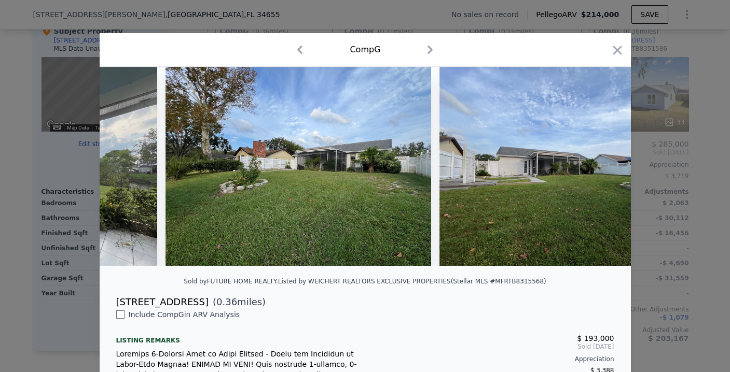
scroll to position [0, 2413]
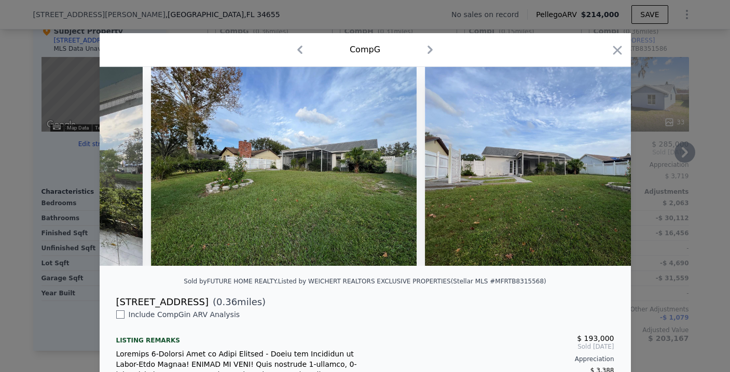
click at [615, 51] on icon "button" at bounding box center [617, 50] width 15 height 15
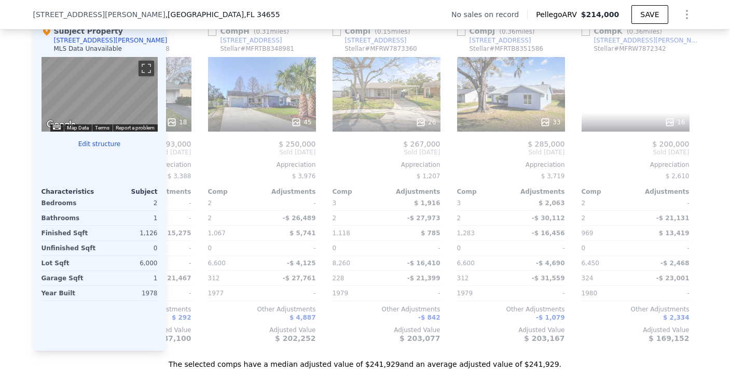
scroll to position [0, 846]
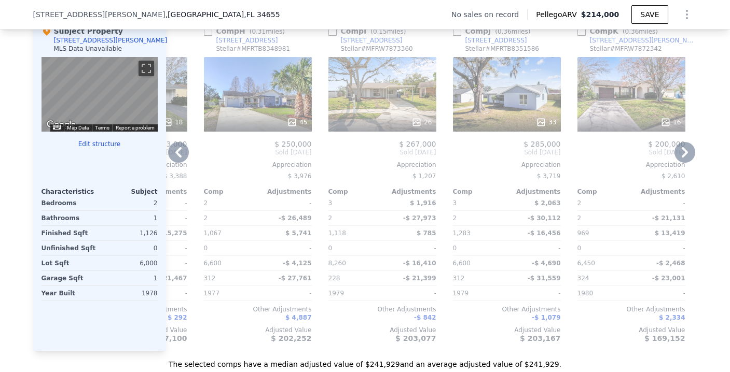
click at [265, 104] on div "45" at bounding box center [258, 94] width 108 height 75
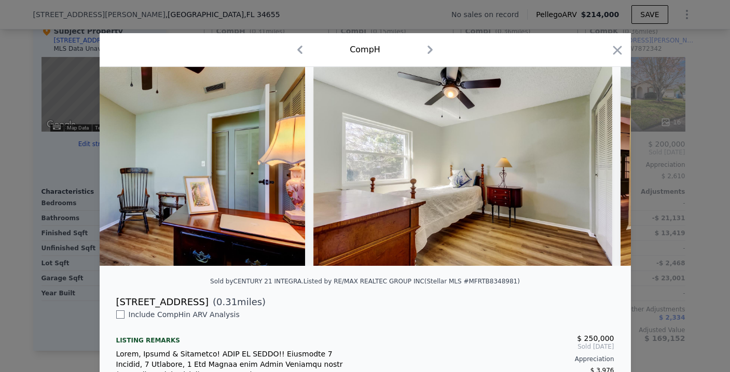
scroll to position [0, 8863]
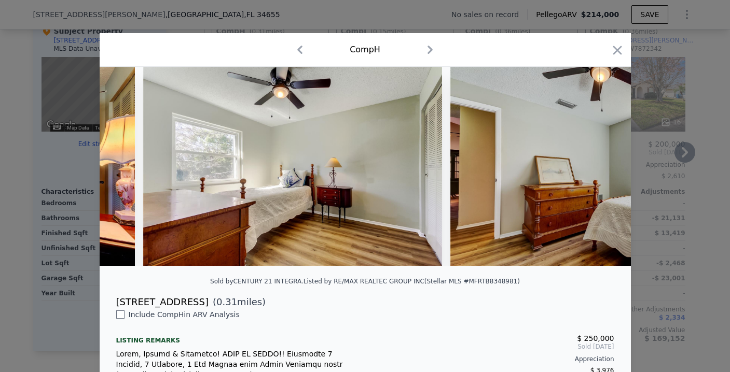
click at [610, 54] on icon "button" at bounding box center [617, 50] width 15 height 15
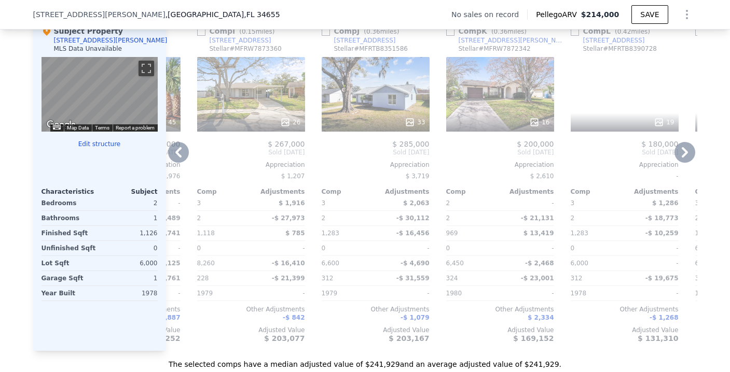
scroll to position [0, 987]
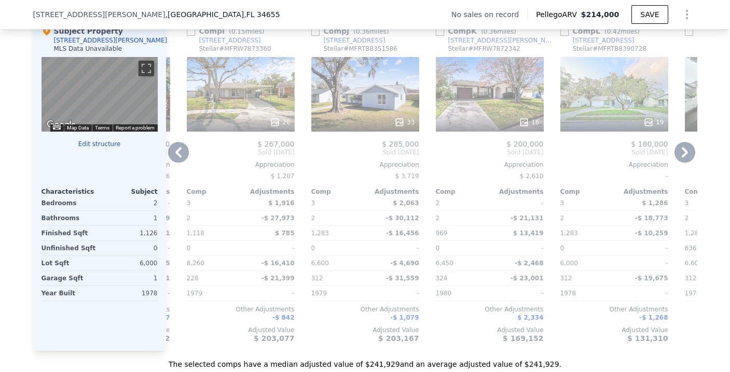
click at [259, 117] on div "26" at bounding box center [241, 94] width 108 height 75
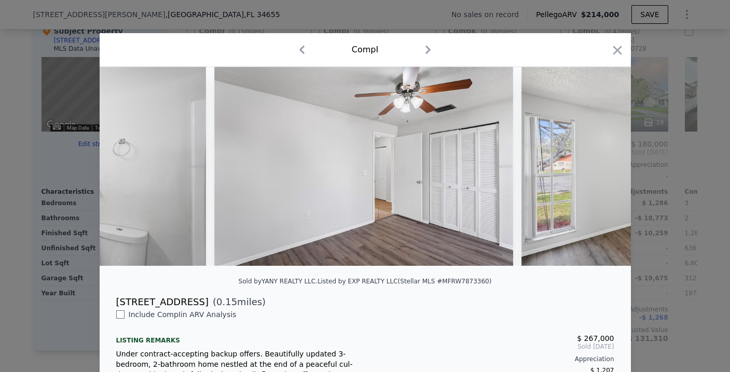
scroll to position [0, 3741]
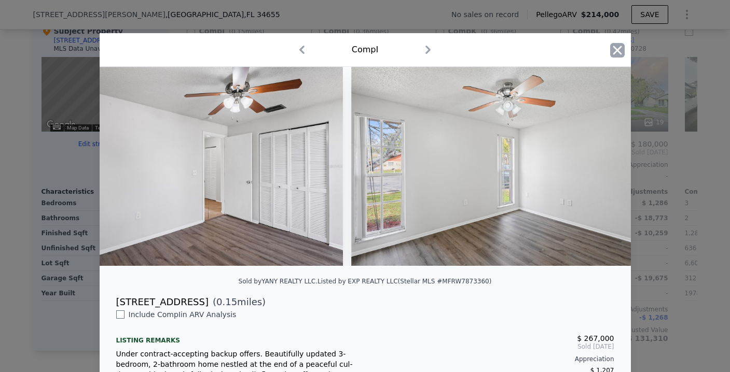
click at [615, 52] on icon "button" at bounding box center [616, 50] width 9 height 9
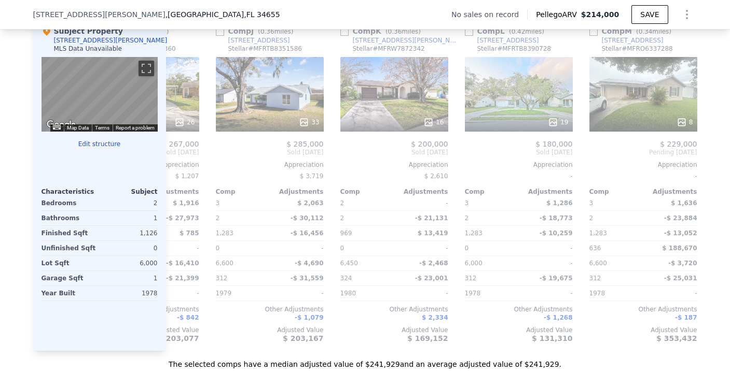
scroll to position [0, 1085]
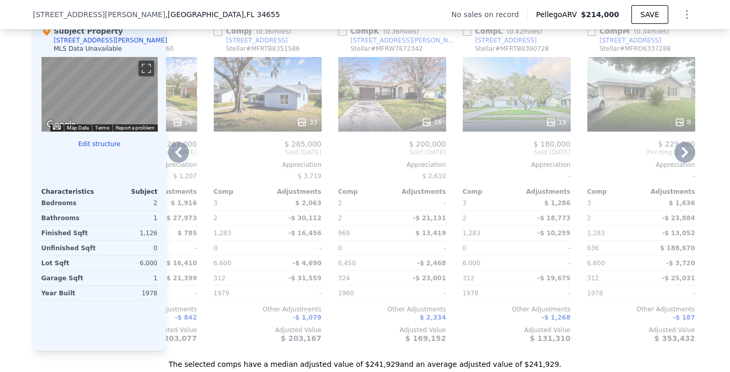
click at [265, 123] on div at bounding box center [268, 122] width 108 height 19
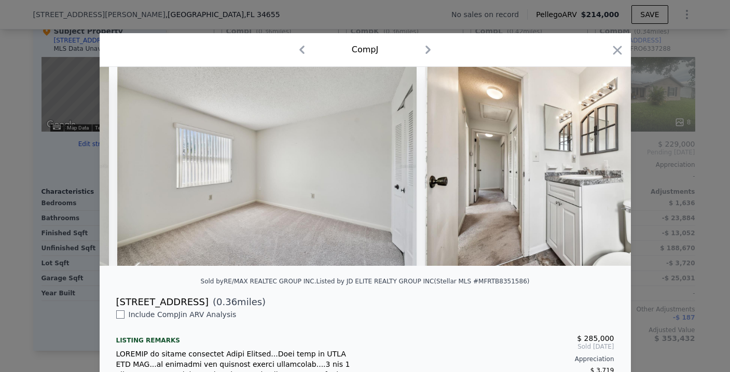
scroll to position [0, 5614]
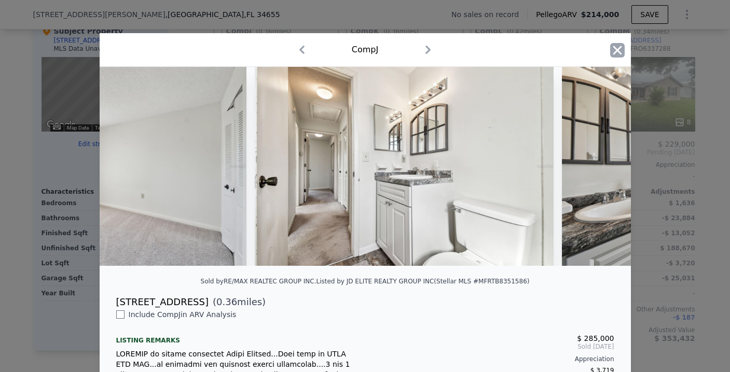
click at [612, 46] on icon "button" at bounding box center [617, 50] width 15 height 15
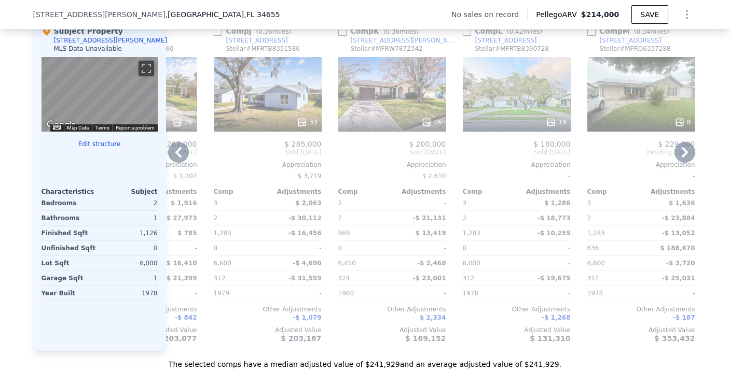
click at [396, 114] on div "16" at bounding box center [392, 94] width 108 height 75
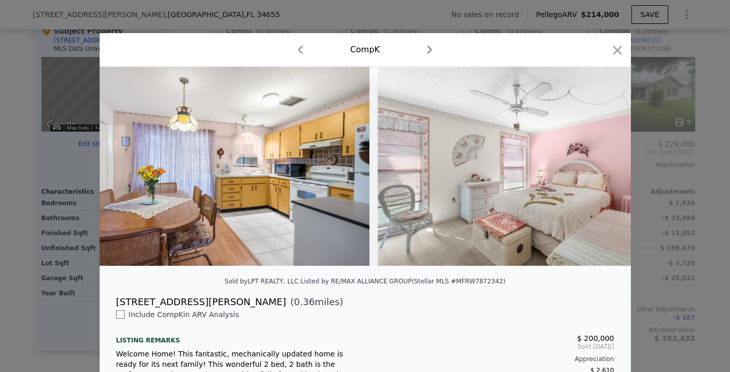
scroll to position [0, 1872]
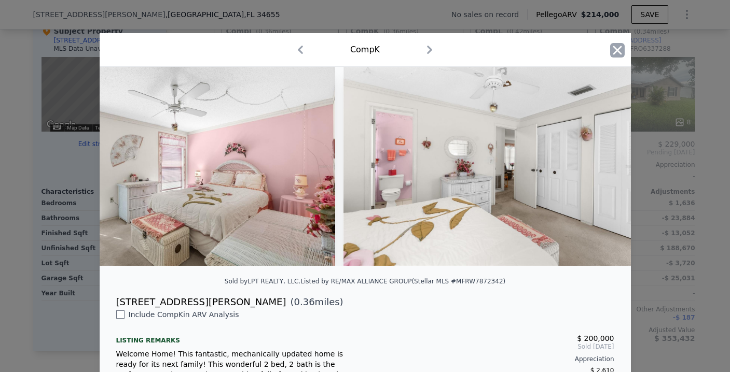
click at [615, 52] on icon "button" at bounding box center [616, 50] width 9 height 9
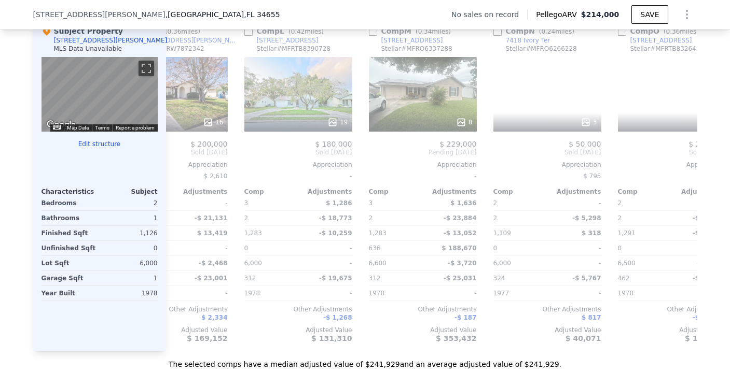
scroll to position [0, 1318]
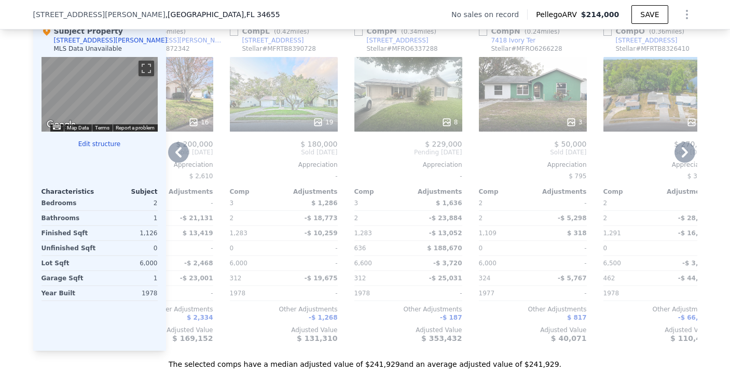
click at [282, 105] on div "19" at bounding box center [284, 94] width 108 height 75
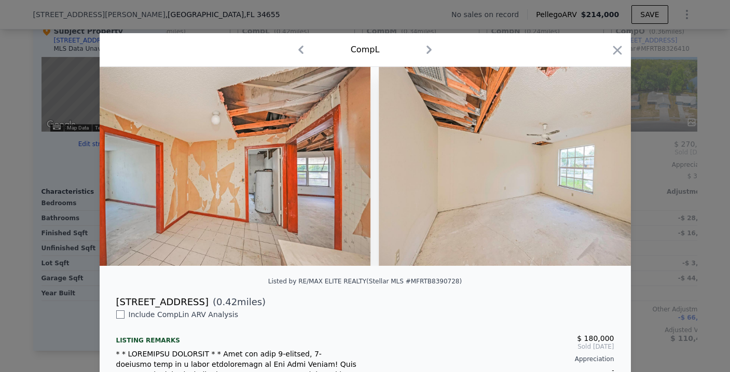
scroll to position [0, 2373]
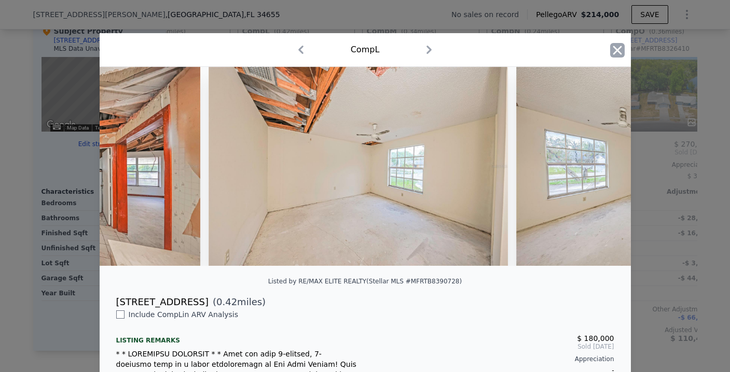
click at [610, 55] on icon "button" at bounding box center [617, 50] width 15 height 15
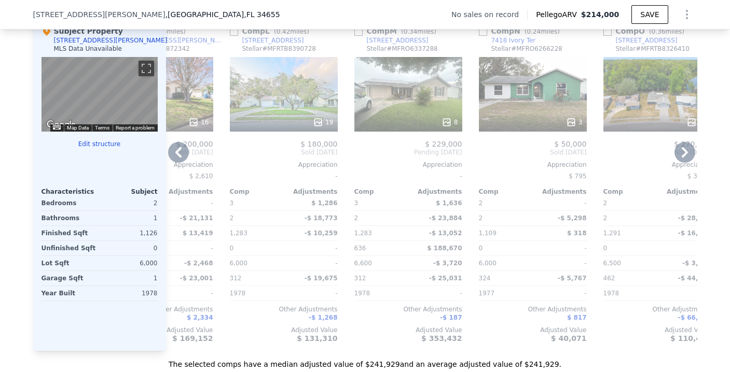
click at [420, 113] on div "8" at bounding box center [408, 94] width 108 height 75
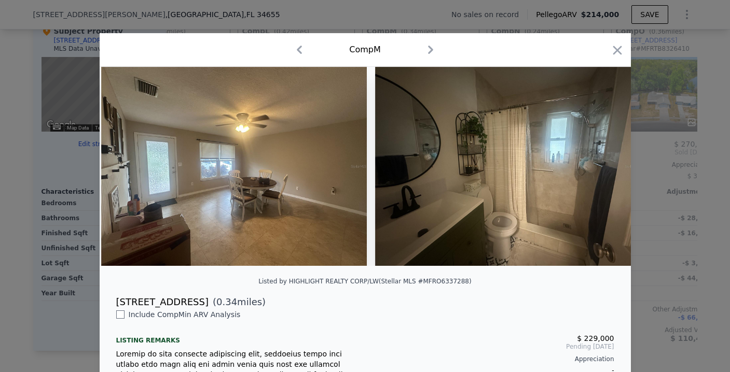
scroll to position [0, 1187]
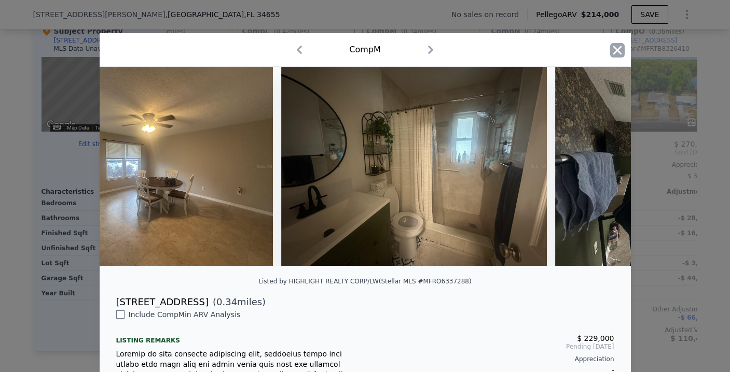
click at [613, 51] on icon "button" at bounding box center [616, 50] width 9 height 9
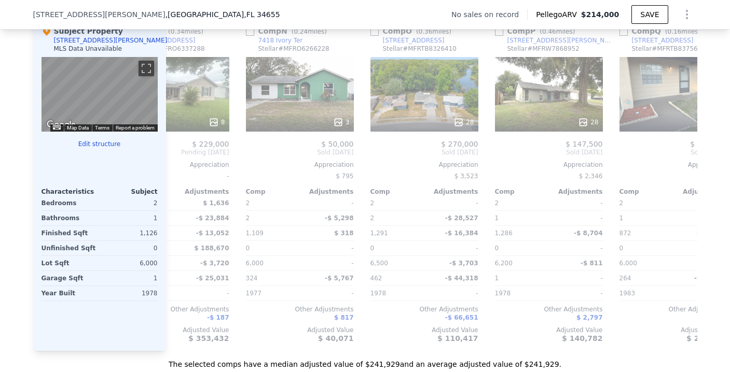
scroll to position [0, 1552]
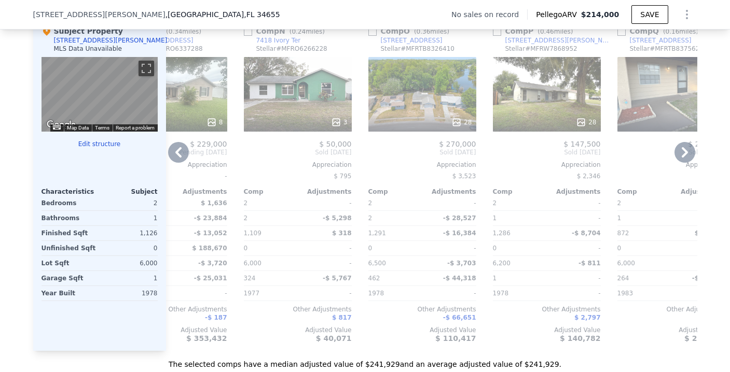
click at [415, 100] on div "28" at bounding box center [422, 94] width 108 height 75
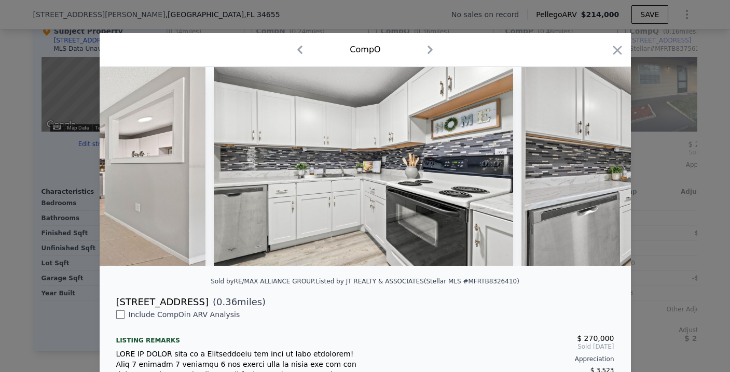
scroll to position [0, 2380]
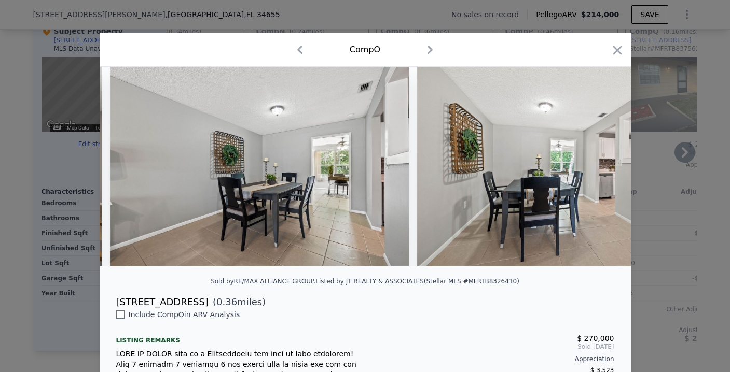
click at [610, 49] on icon "button" at bounding box center [617, 50] width 15 height 15
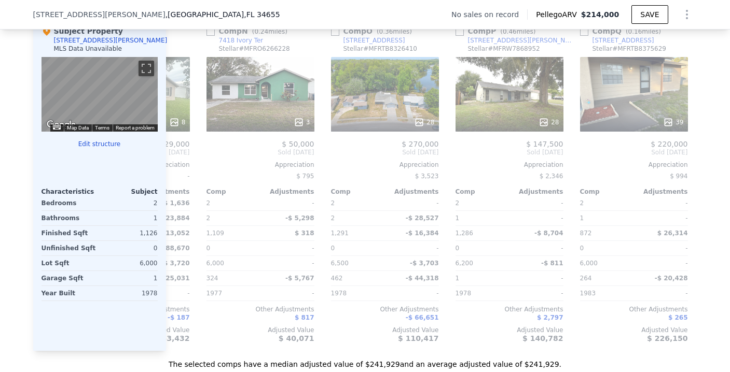
scroll to position [0, 1609]
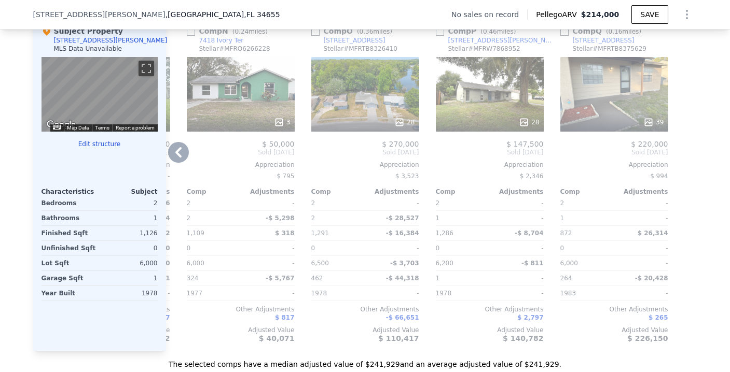
click at [584, 111] on div "39" at bounding box center [614, 94] width 108 height 75
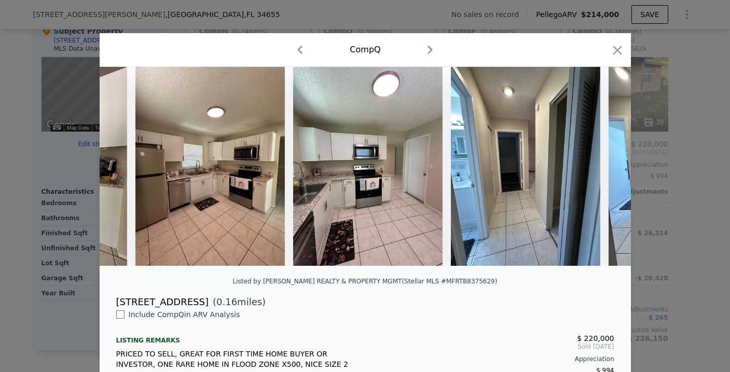
scroll to position [0, 2378]
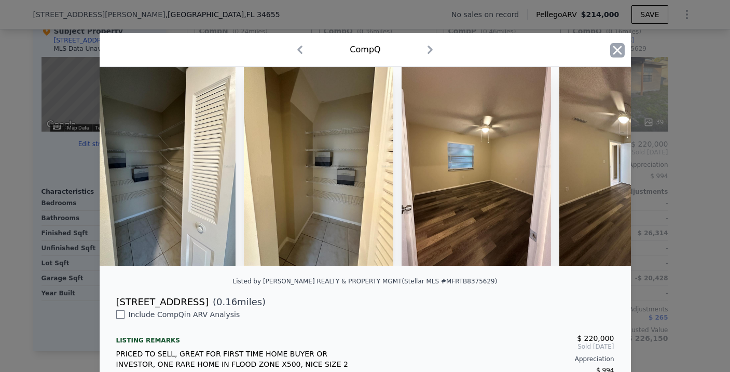
click at [612, 48] on icon "button" at bounding box center [617, 50] width 15 height 15
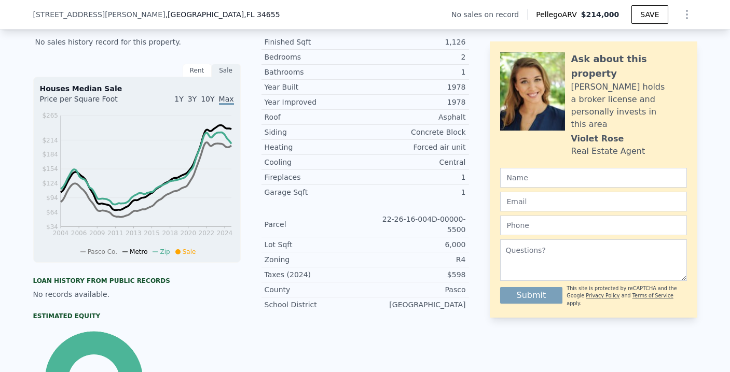
scroll to position [85, 0]
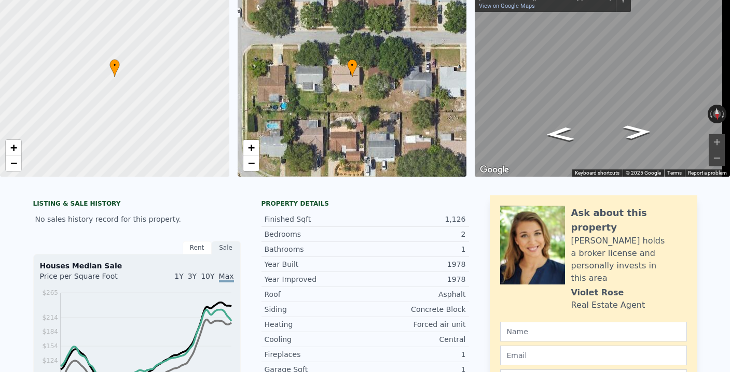
checkbox input "true"
type input "6000"
type input "7355"
checkbox input "false"
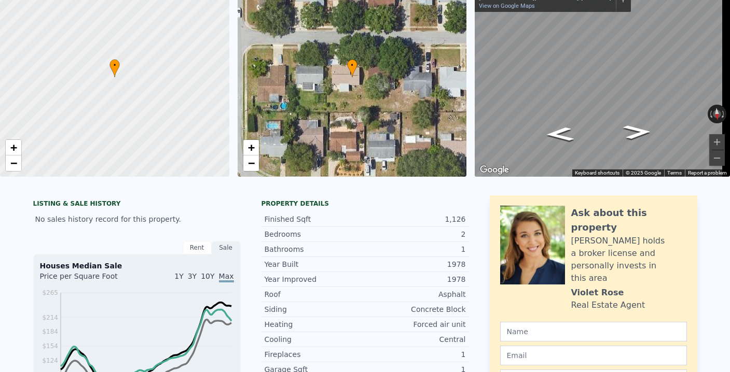
checkbox input "true"
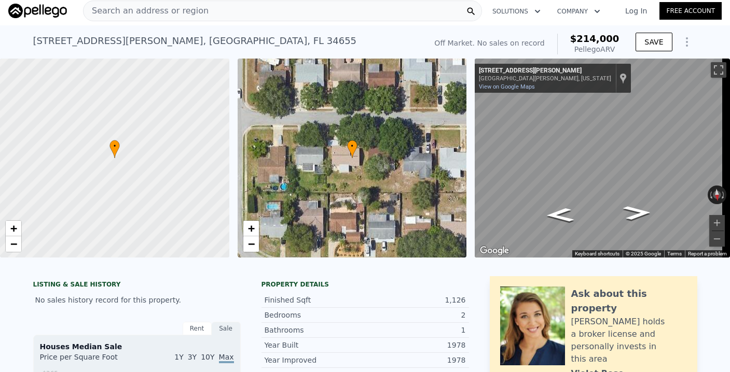
click at [211, 6] on div "Search an address or region" at bounding box center [282, 11] width 399 height 21
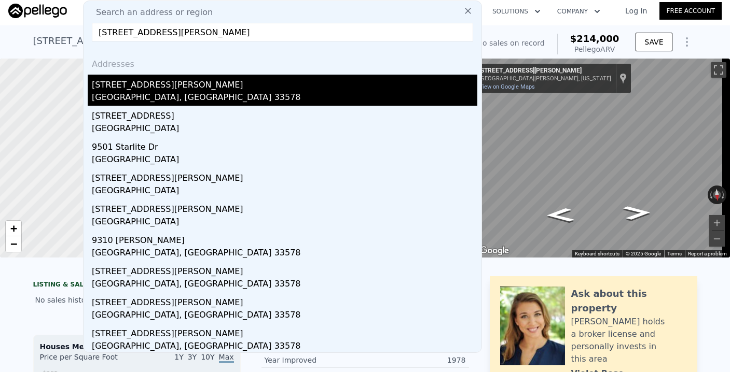
type input "[STREET_ADDRESS][PERSON_NAME]"
click at [183, 91] on div "[GEOGRAPHIC_DATA], [GEOGRAPHIC_DATA] 33578" at bounding box center [284, 98] width 385 height 15
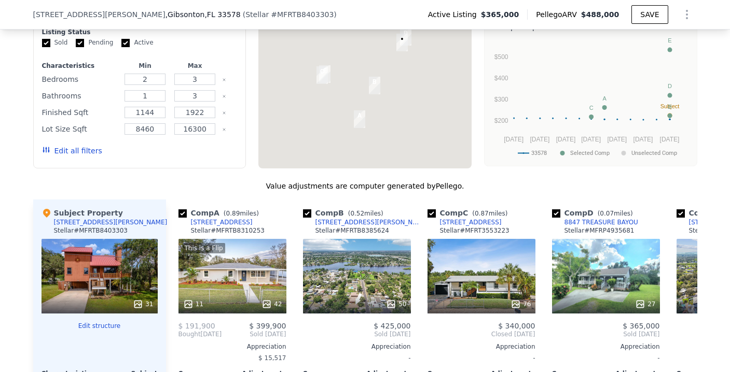
scroll to position [963, 0]
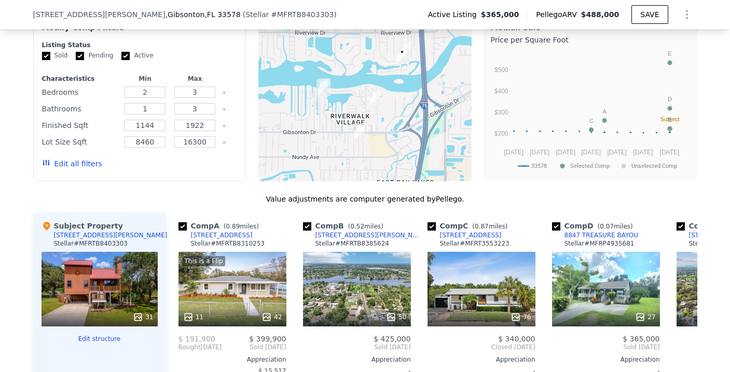
click at [121, 60] on input "Active" at bounding box center [125, 56] width 8 height 8
checkbox input "false"
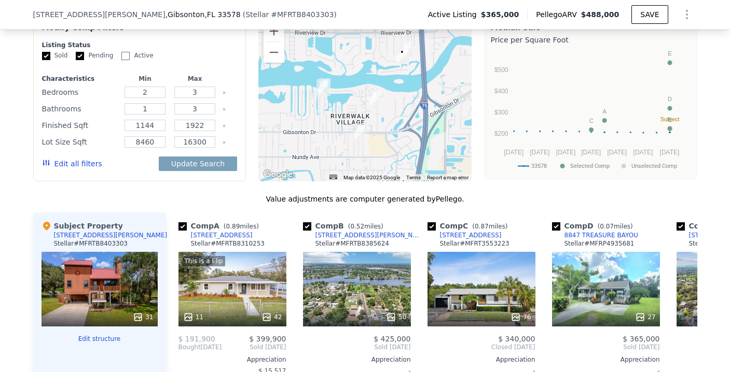
click at [78, 169] on button "Edit all filters" at bounding box center [72, 164] width 60 height 10
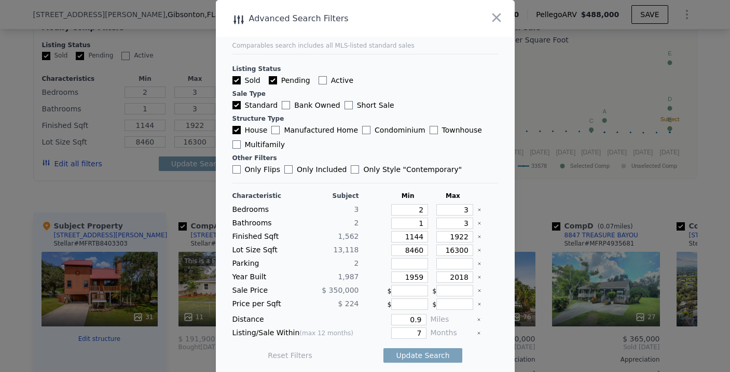
scroll to position [4, 0]
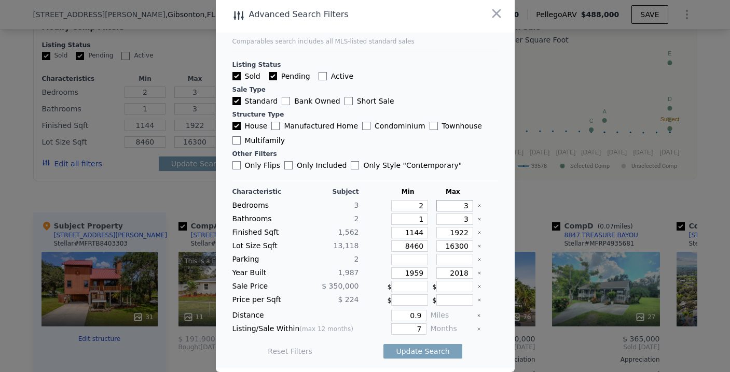
click at [456, 207] on input "3" at bounding box center [454, 205] width 37 height 11
type input "4"
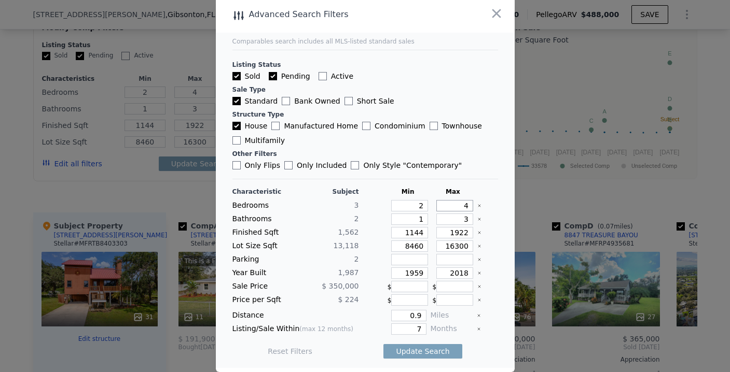
type input "4"
click at [412, 231] on input "1144" at bounding box center [409, 232] width 37 height 11
type input "1"
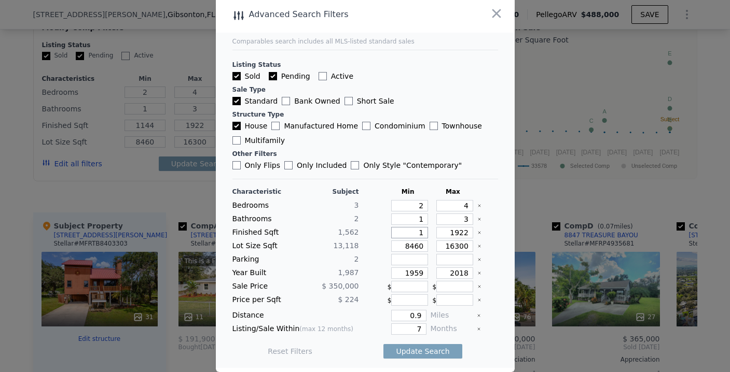
type input "1"
type input "13"
type input "130"
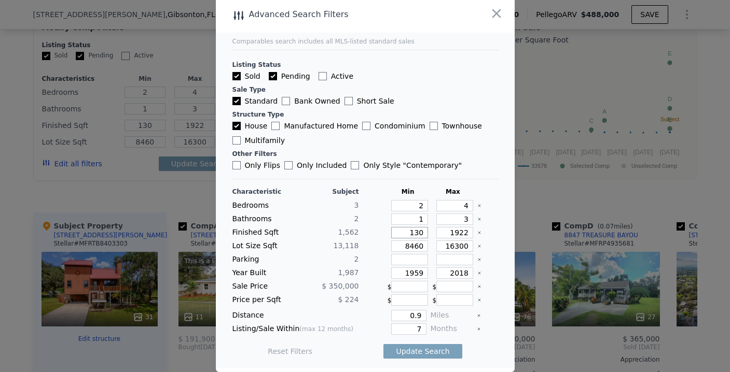
type input "1300"
click at [450, 235] on input "1922" at bounding box center [454, 232] width 37 height 11
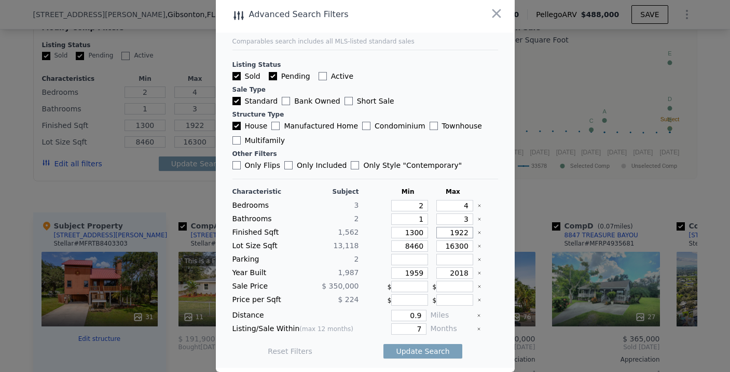
type input "1"
type input "18"
type input "185"
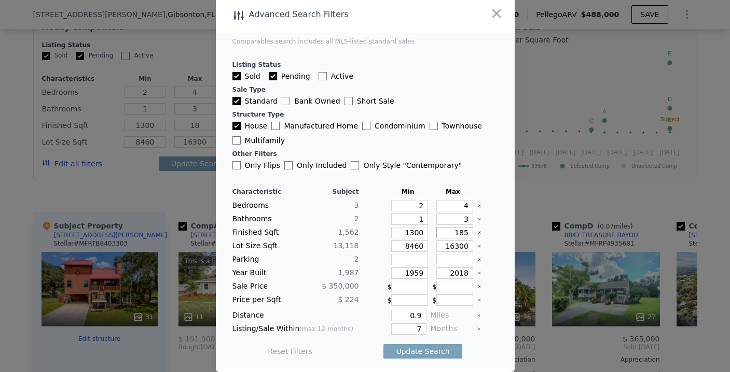
type input "185"
type input "1850"
click at [410, 245] on input "8460" at bounding box center [409, 246] width 37 height 11
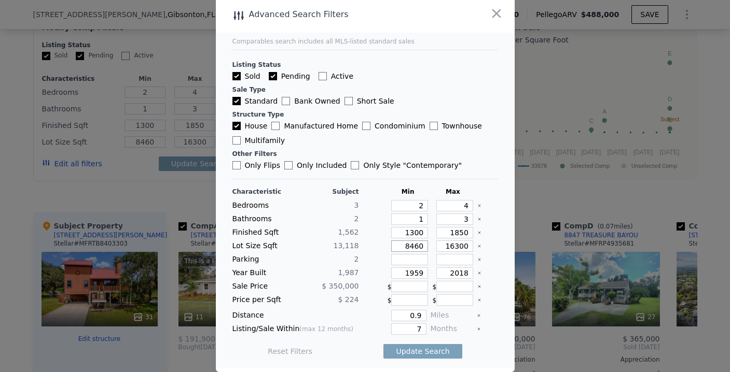
click at [410, 245] on input "8460" at bounding box center [409, 246] width 37 height 11
type input "1"
type input "10"
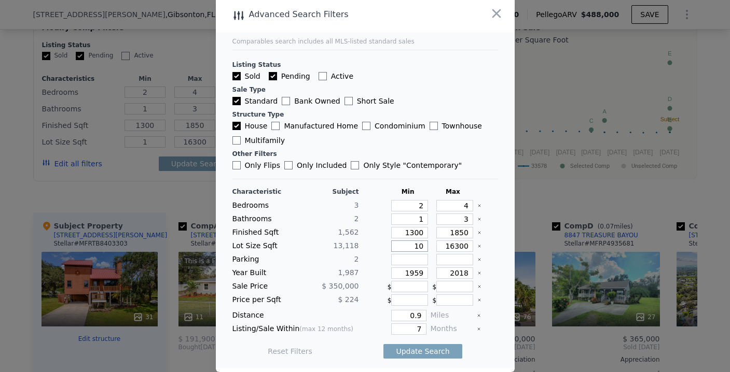
type input "10"
type input "1000"
type input "10000"
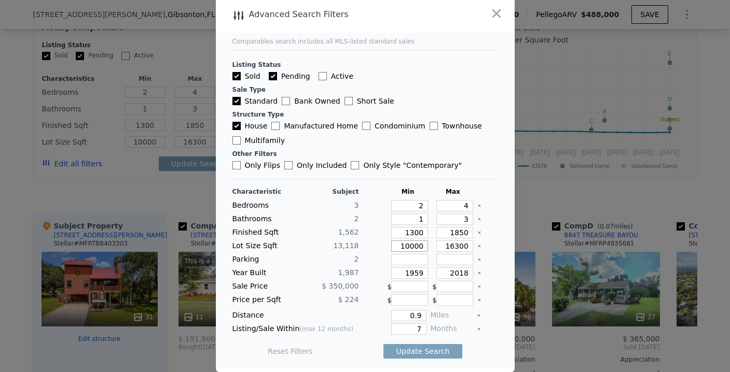
type input "10000"
click at [412, 269] on input "1959" at bounding box center [409, 273] width 37 height 11
type input "1977"
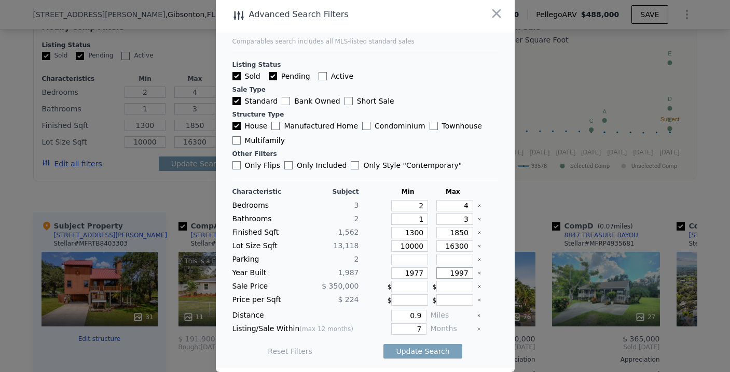
type input "1997"
click at [410, 315] on input "0.9" at bounding box center [408, 315] width 35 height 11
type input "5"
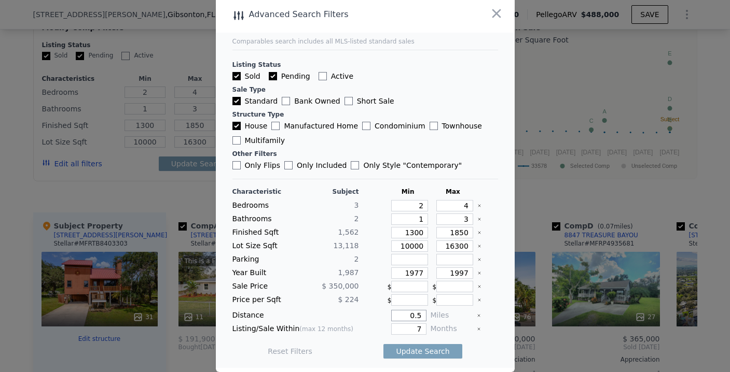
type input "0.5"
type input "6"
click at [384, 356] on button "Update Search" at bounding box center [422, 351] width 78 height 15
click at [404, 241] on input "10000" at bounding box center [409, 246] width 37 height 11
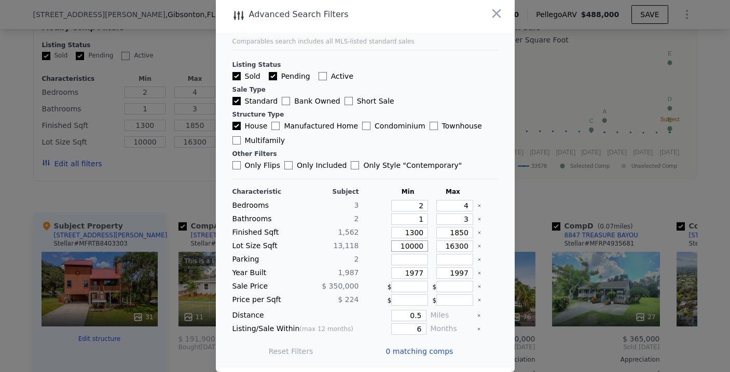
type input "8"
type input "80"
type input "800"
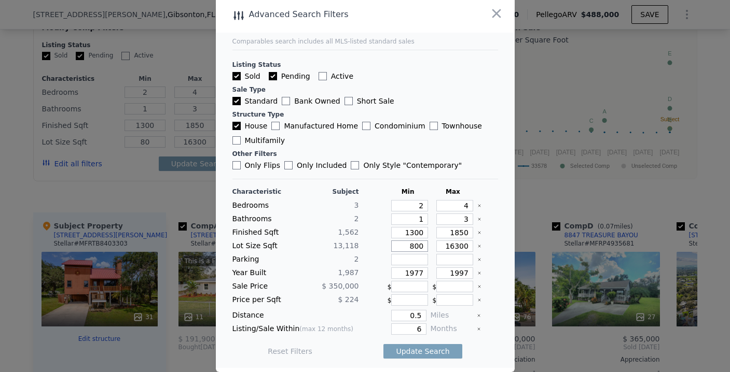
type input "800"
type input "8000"
click at [404, 350] on button "Update Search" at bounding box center [422, 351] width 78 height 15
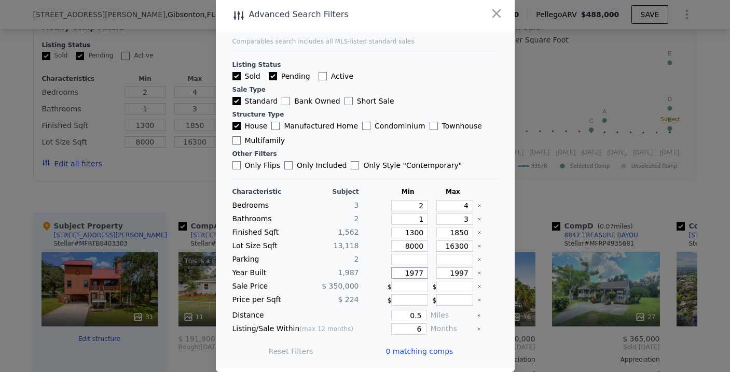
click at [405, 270] on input "1977" at bounding box center [409, 273] width 37 height 11
type input "1970"
type input "2000"
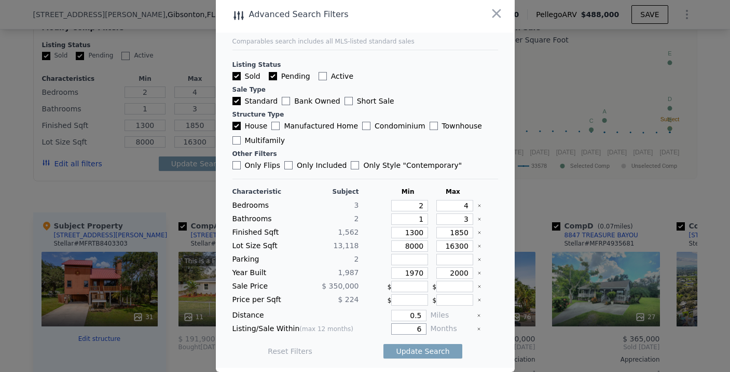
click at [411, 328] on input "6" at bounding box center [408, 329] width 35 height 11
type input "8"
click at [430, 352] on button "Update Search" at bounding box center [422, 351] width 78 height 15
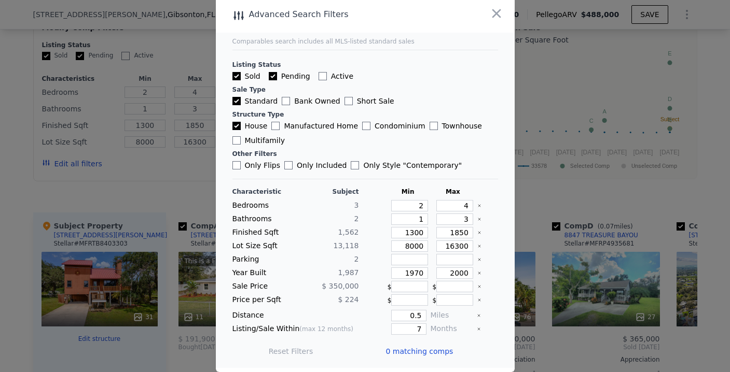
click at [417, 324] on div "Listing/Sale Within (max 12 months) 7 Months" at bounding box center [364, 329] width 265 height 11
click at [413, 327] on input "7" at bounding box center [408, 329] width 35 height 11
type input "9"
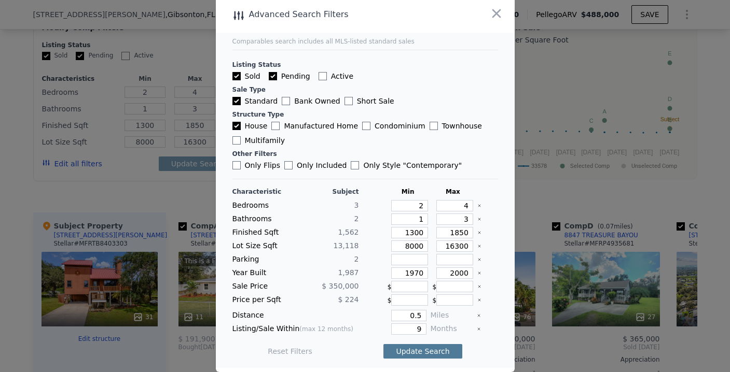
click at [413, 354] on button "Update Search" at bounding box center [422, 351] width 78 height 15
click at [413, 353] on span "0 matching comps" at bounding box center [419, 351] width 67 height 10
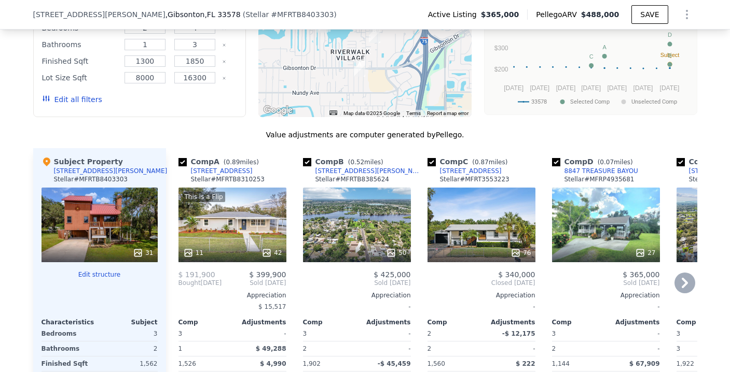
scroll to position [975, 0]
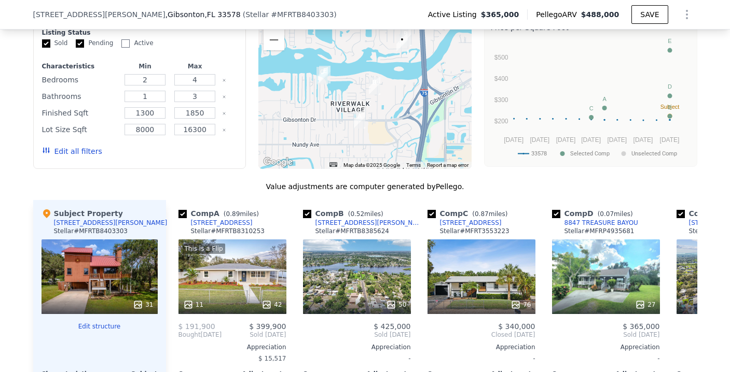
click at [69, 152] on div "Edit all filters" at bounding box center [72, 151] width 60 height 29
click at [69, 153] on button "Edit all filters" at bounding box center [72, 151] width 60 height 10
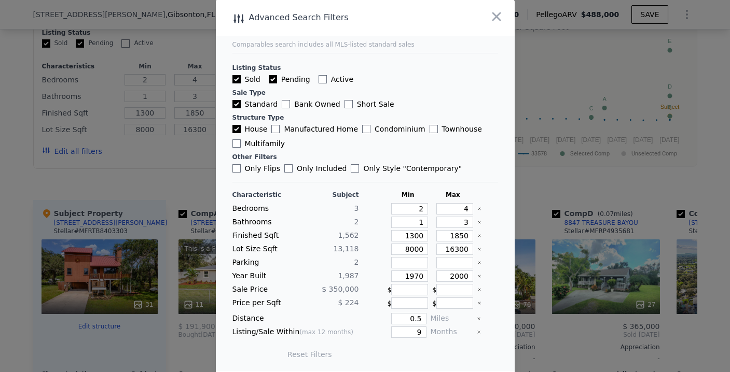
scroll to position [4, 0]
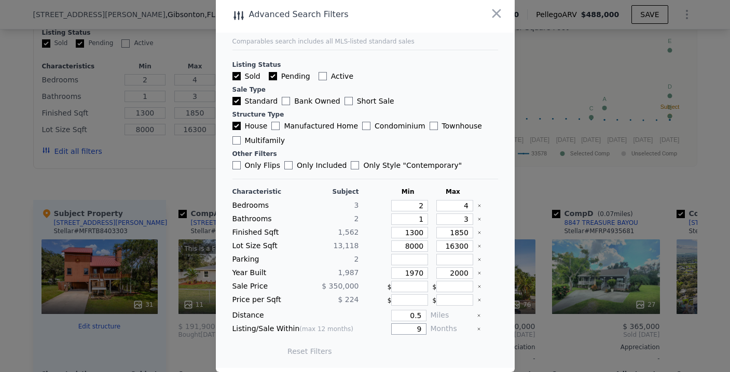
click at [405, 329] on input "9" at bounding box center [408, 329] width 35 height 11
type input "12"
click at [410, 355] on button "Update Search" at bounding box center [422, 351] width 78 height 15
click at [412, 328] on input "12" at bounding box center [408, 329] width 35 height 11
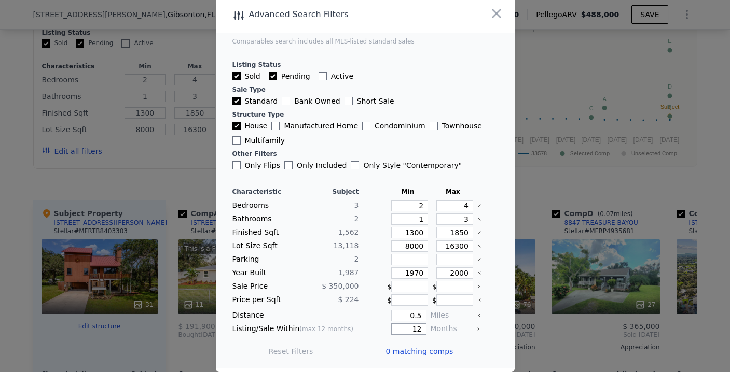
click at [412, 328] on input "12" at bounding box center [408, 329] width 35 height 11
click at [409, 309] on div "Characteristic Subject Min Max Bedrooms 3 2 4 Bathrooms 2 1 3 Finished Sqft 1,5…" at bounding box center [364, 277] width 265 height 178
click at [408, 312] on input "0.5" at bounding box center [408, 315] width 35 height 11
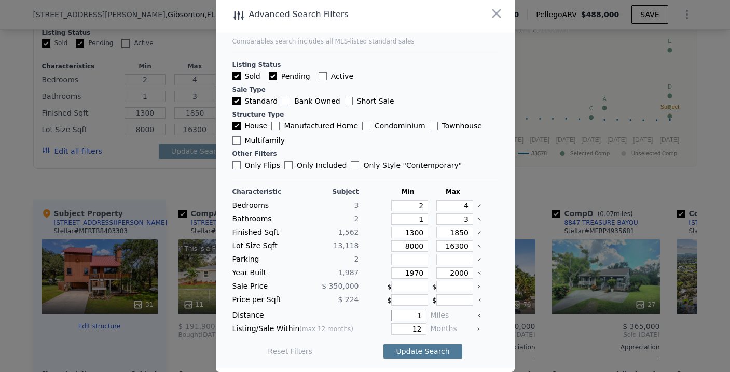
type input "1"
click at [411, 349] on button "Update Search" at bounding box center [422, 351] width 78 height 15
checkbox input "false"
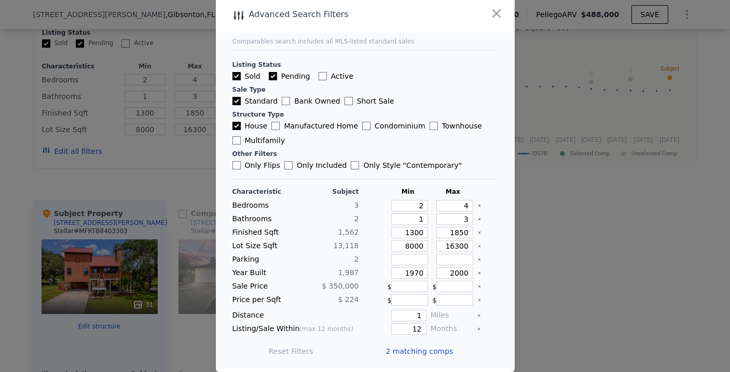
click at [412, 351] on span "2 matching comps" at bounding box center [419, 351] width 67 height 10
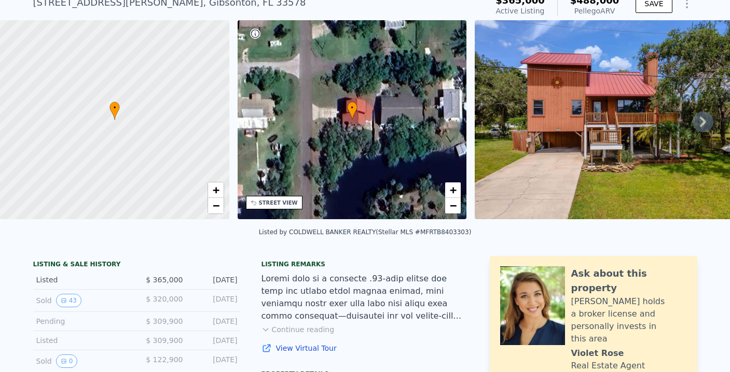
scroll to position [4, 0]
